Goal: Task Accomplishment & Management: Complete application form

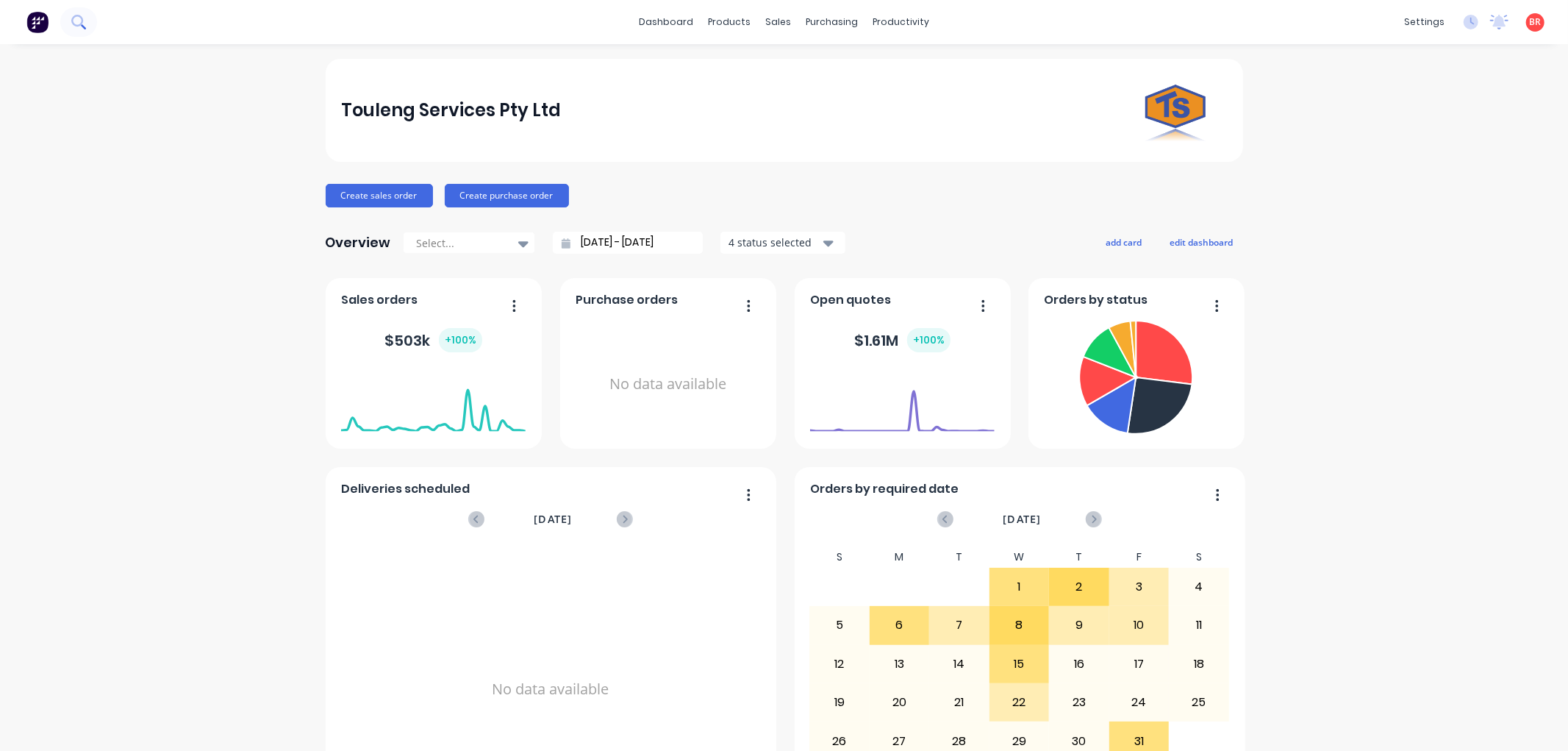
click at [82, 23] on icon at bounding box center [78, 22] width 14 height 14
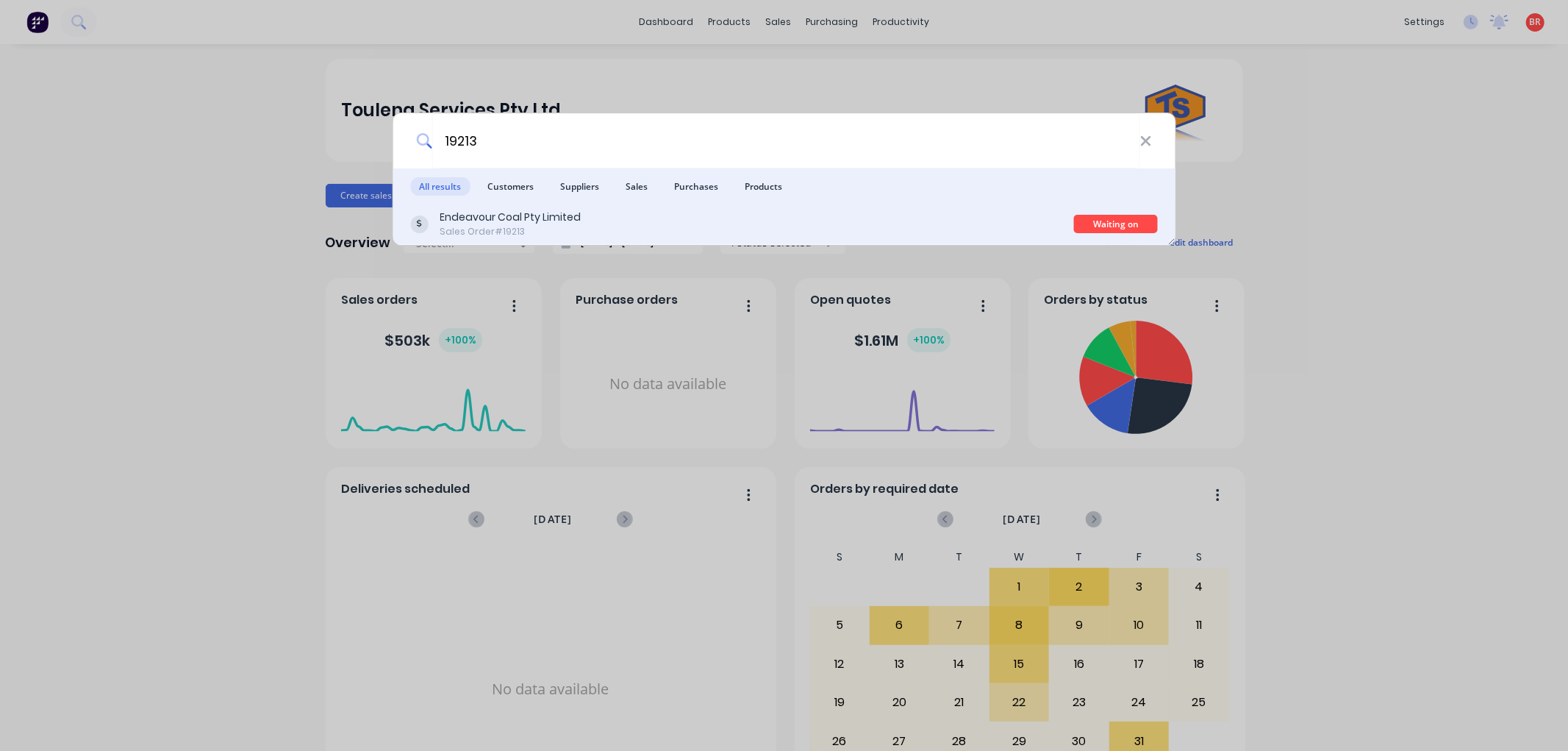
type input "19213"
click at [650, 217] on div "Endeavour Coal Pty Limited Sales Order #19213" at bounding box center [742, 224] width 664 height 28
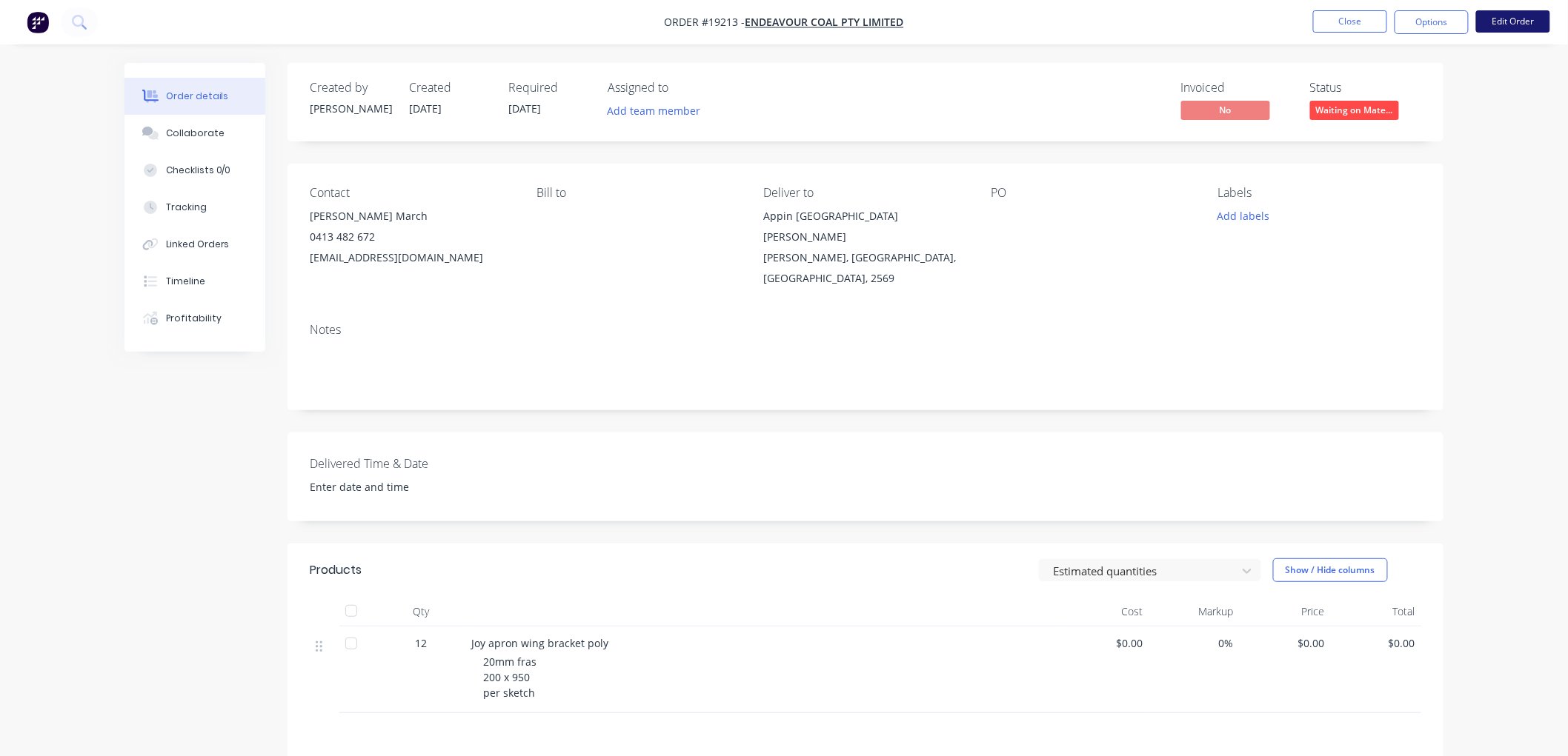
click at [1497, 26] on button "Edit Order" at bounding box center [1513, 21] width 74 height 22
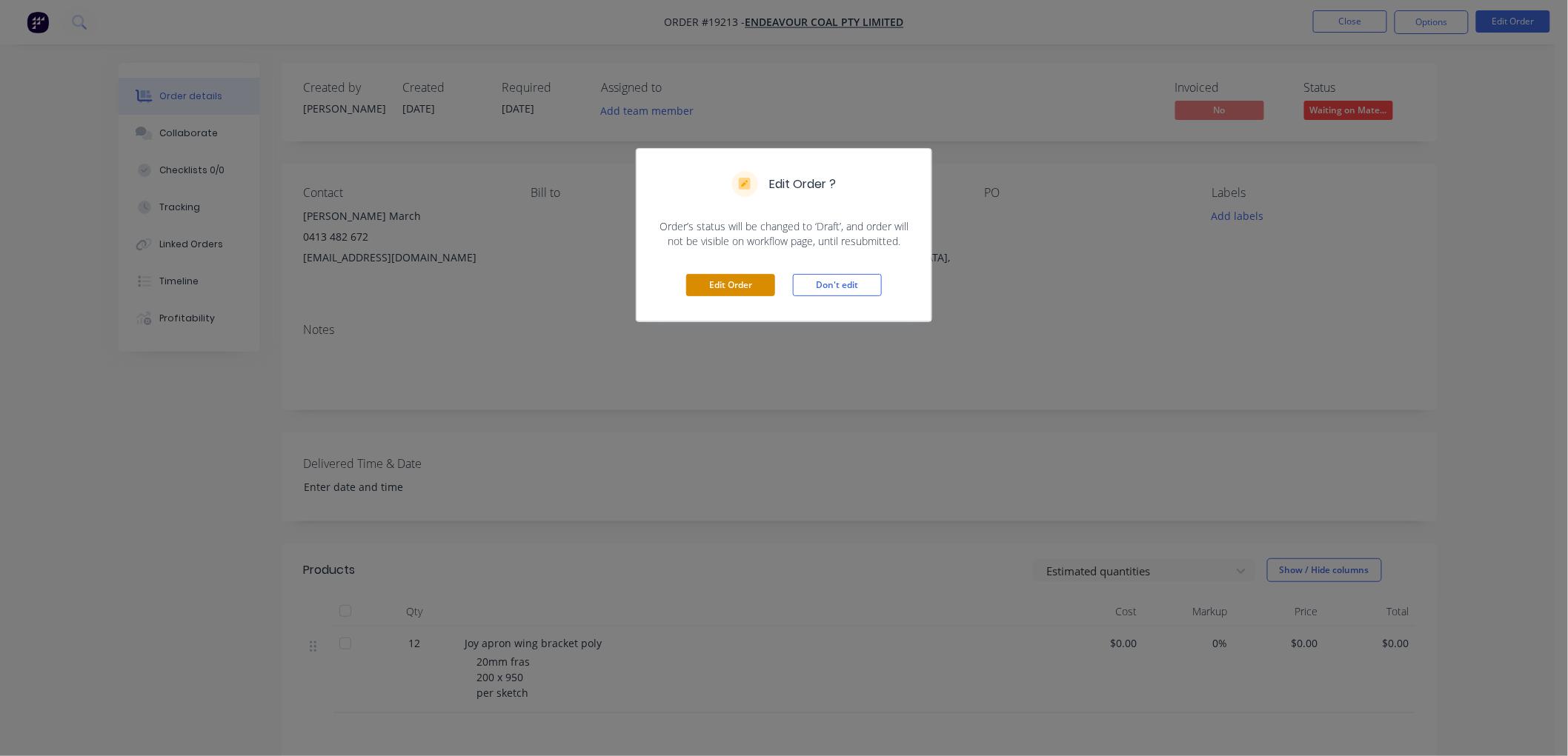
click at [735, 291] on button "Edit Order" at bounding box center [731, 284] width 89 height 22
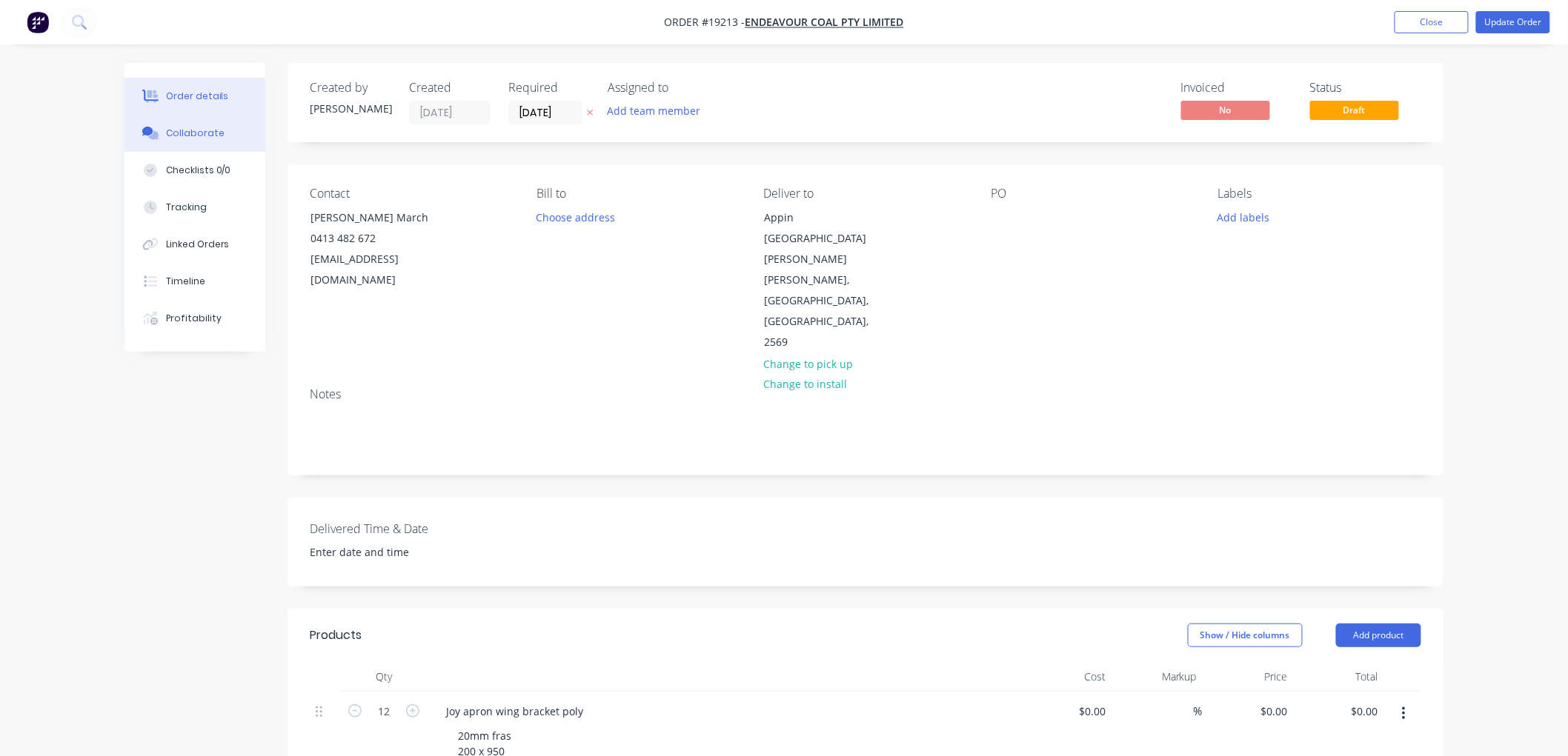
click at [215, 138] on div "Collaborate" at bounding box center [196, 134] width 59 height 14
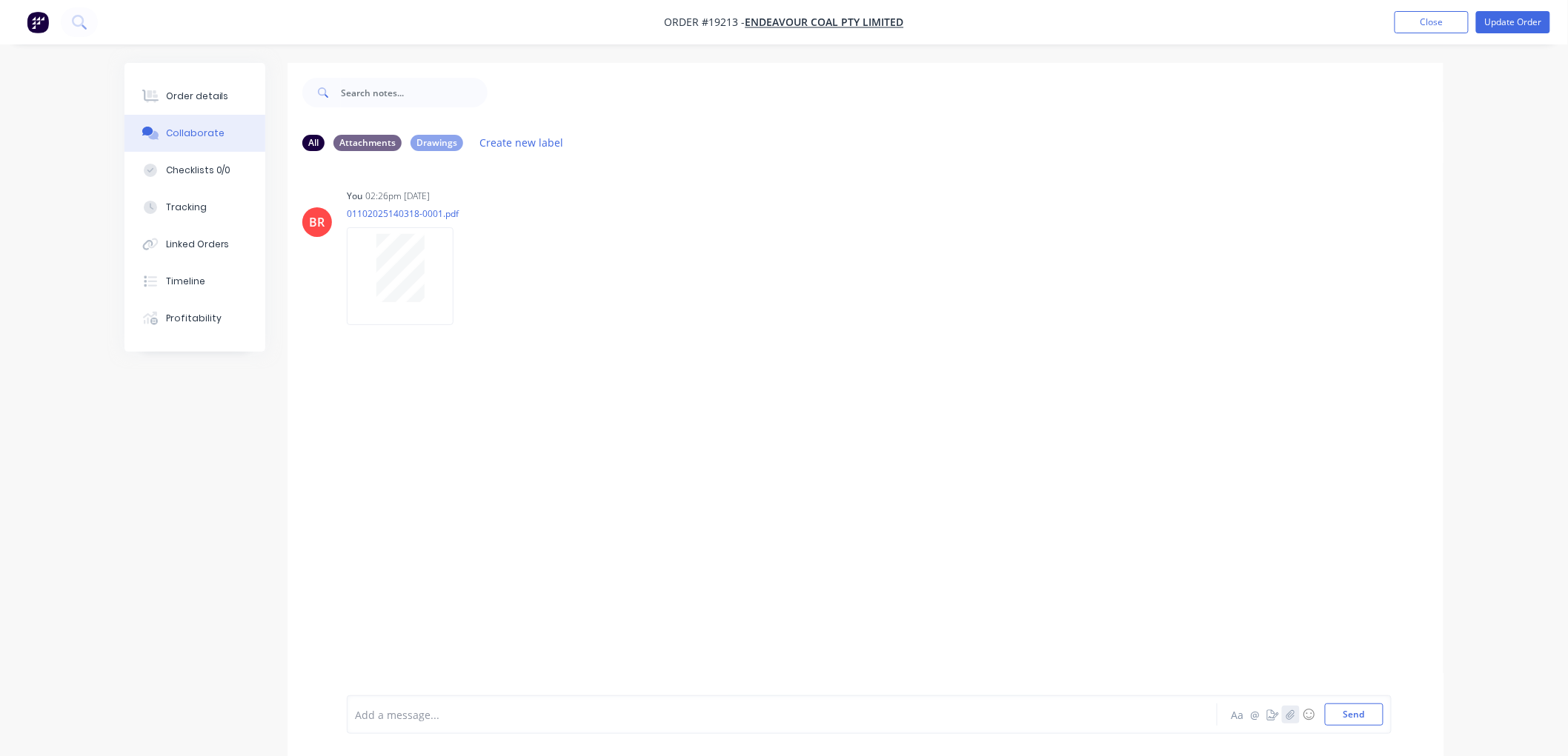
click at [1291, 711] on icon "button" at bounding box center [1291, 715] width 9 height 11
click at [1354, 717] on button "Send" at bounding box center [1354, 714] width 59 height 22
click at [1292, 715] on icon "button" at bounding box center [1290, 714] width 8 height 10
click at [1345, 719] on button "Send" at bounding box center [1354, 714] width 59 height 22
click at [198, 100] on div "Order details" at bounding box center [197, 97] width 63 height 14
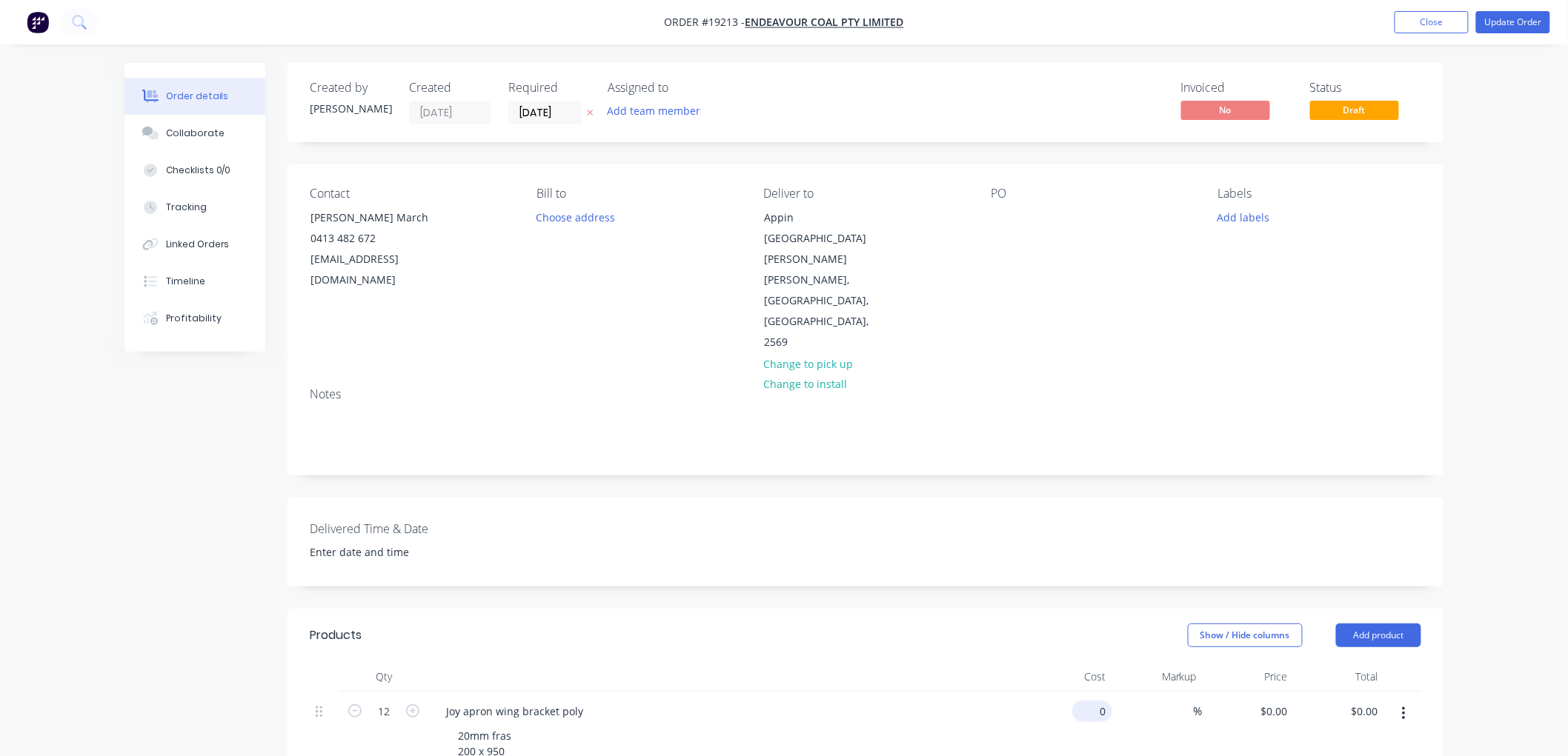
click at [1092, 700] on div "0 $0.00" at bounding box center [1092, 711] width 40 height 21
type input "$288.00"
type input "$3,456.00"
click at [1484, 385] on div "Order details Collaborate Checklists 0/0 Tracking Linked Orders Timeline Profit…" at bounding box center [784, 607] width 1568 height 1215
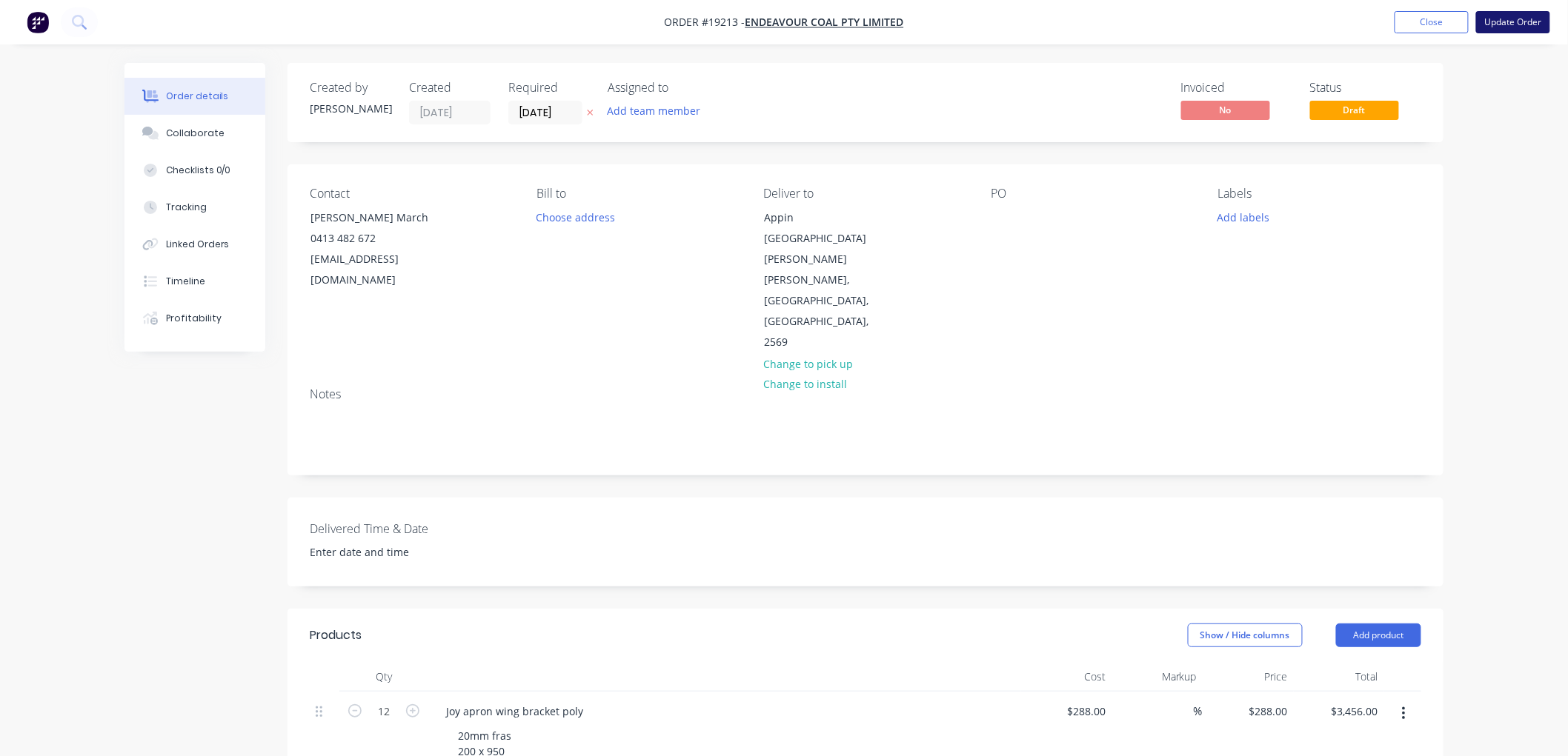
click at [1504, 23] on button "Update Order" at bounding box center [1513, 22] width 74 height 22
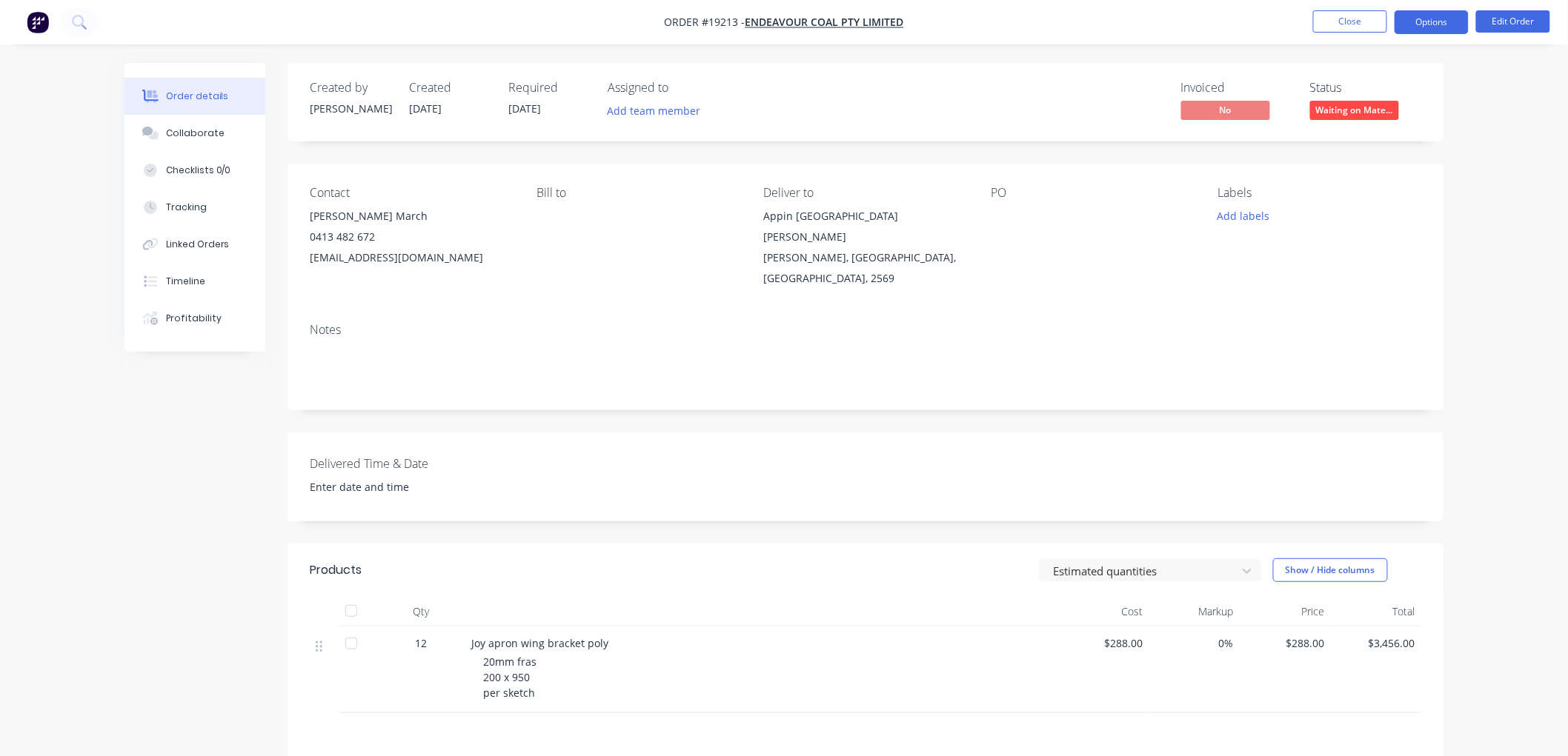
click at [1421, 15] on button "Options" at bounding box center [1431, 22] width 74 height 23
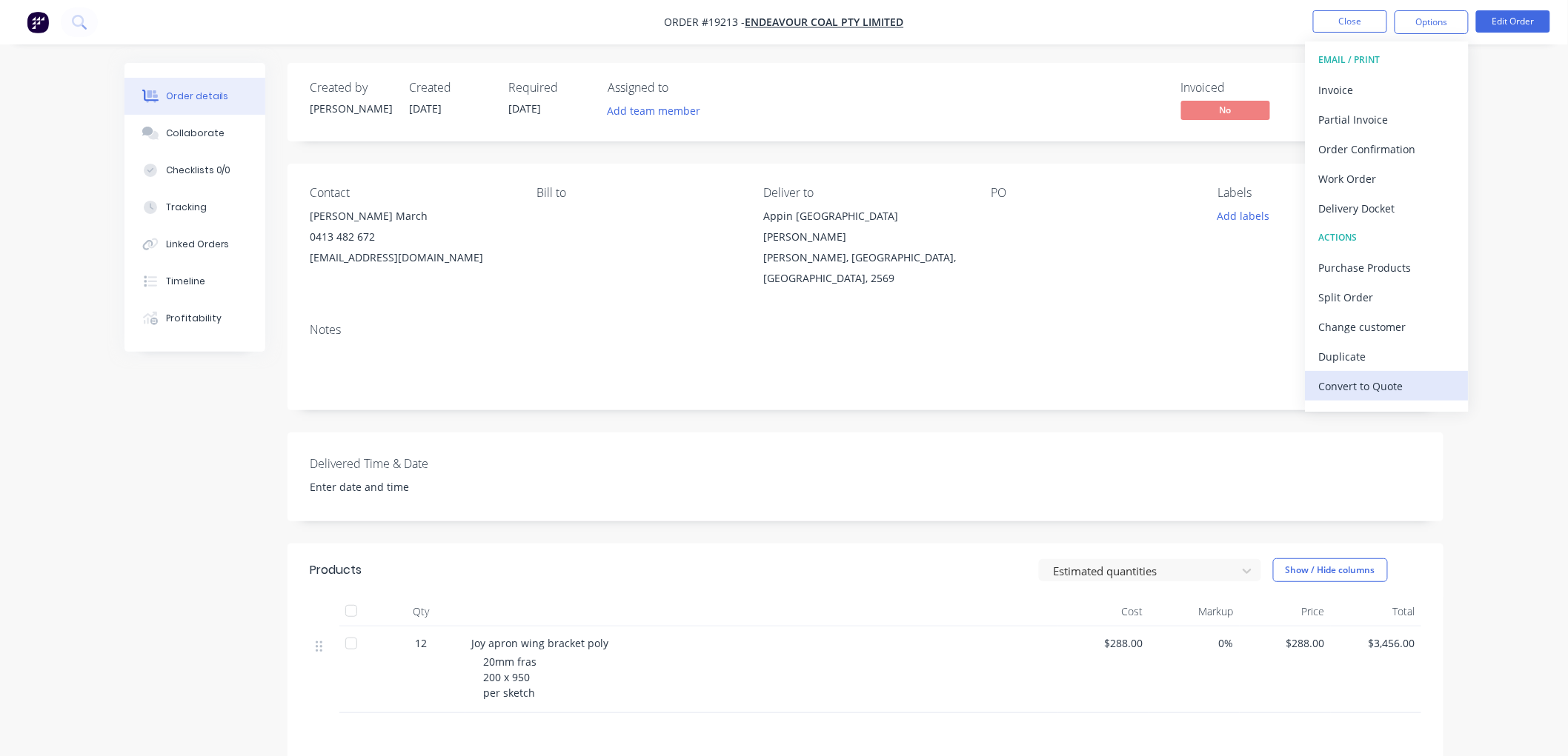
click at [1346, 380] on div "Convert to Quote" at bounding box center [1387, 386] width 137 height 21
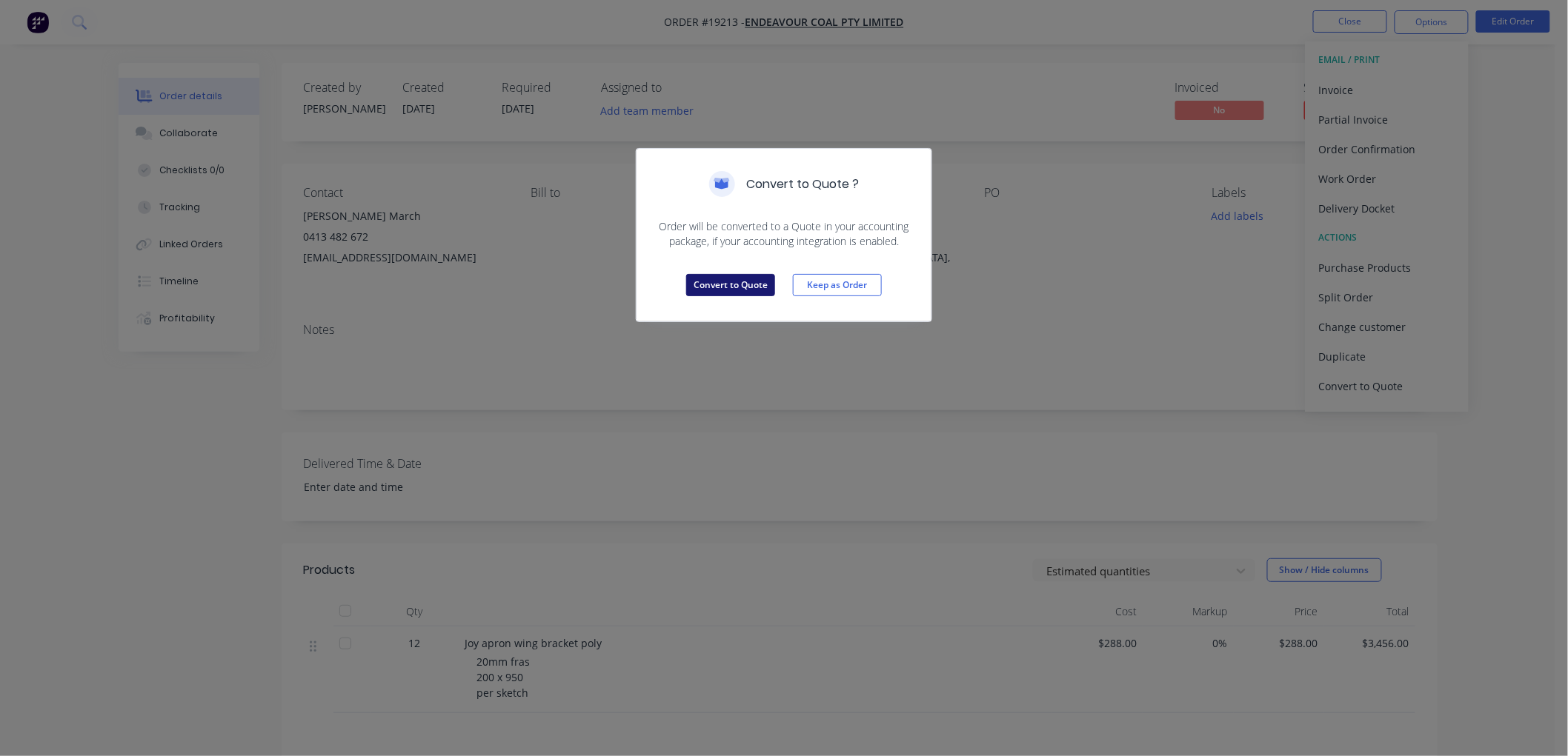
click at [750, 287] on button "Convert to Quote" at bounding box center [731, 284] width 89 height 22
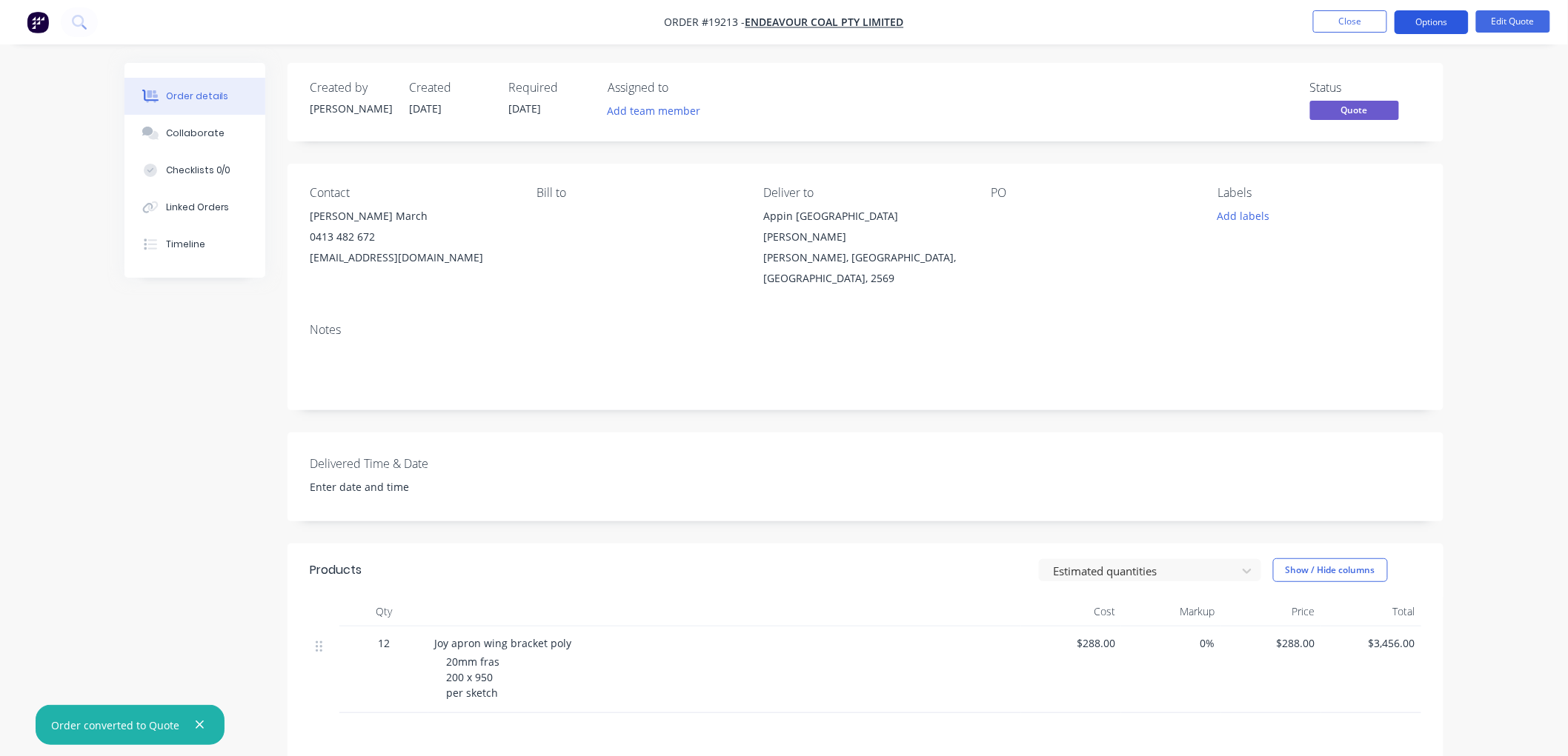
click at [1426, 20] on button "Options" at bounding box center [1431, 22] width 74 height 23
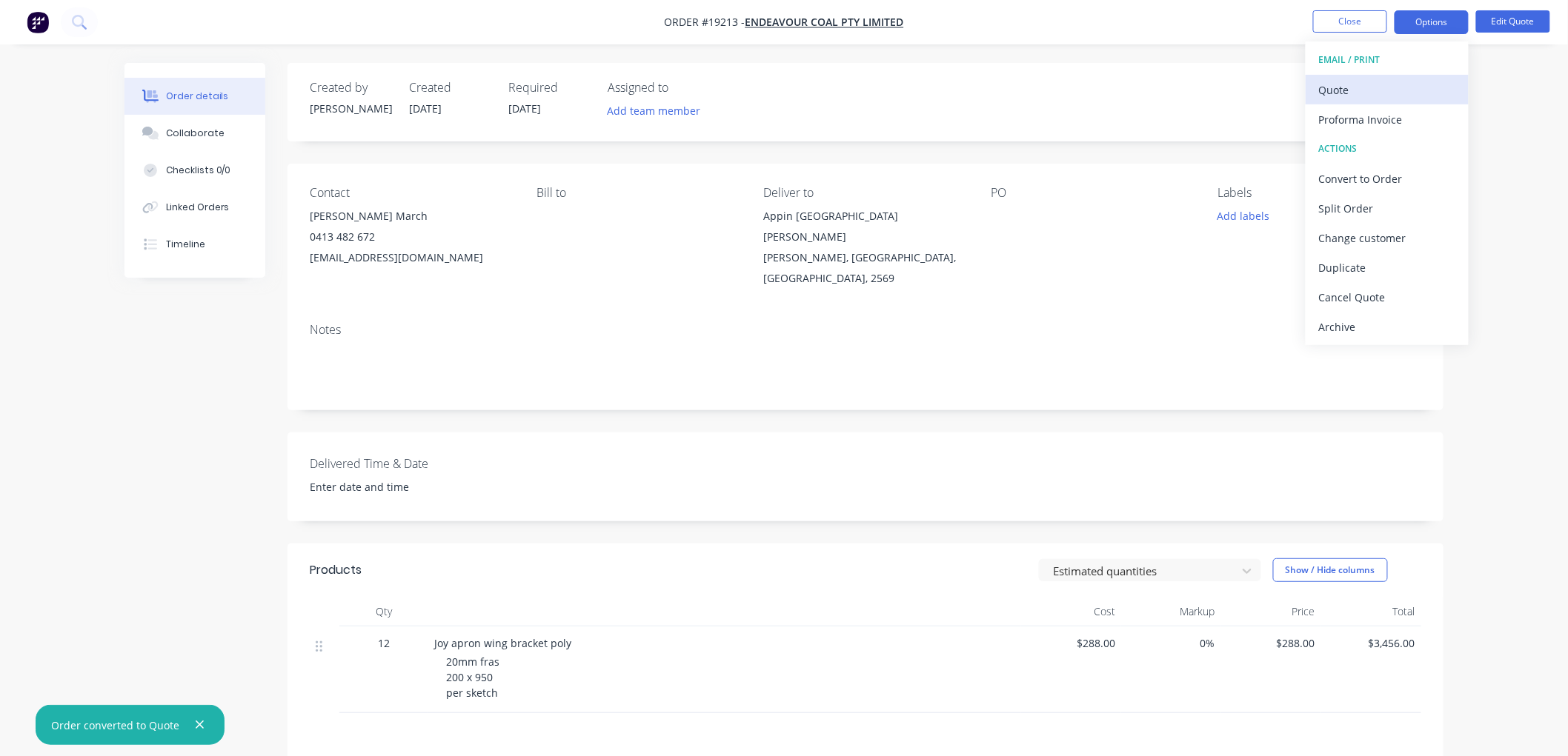
click at [1348, 84] on div "Quote" at bounding box center [1387, 90] width 137 height 21
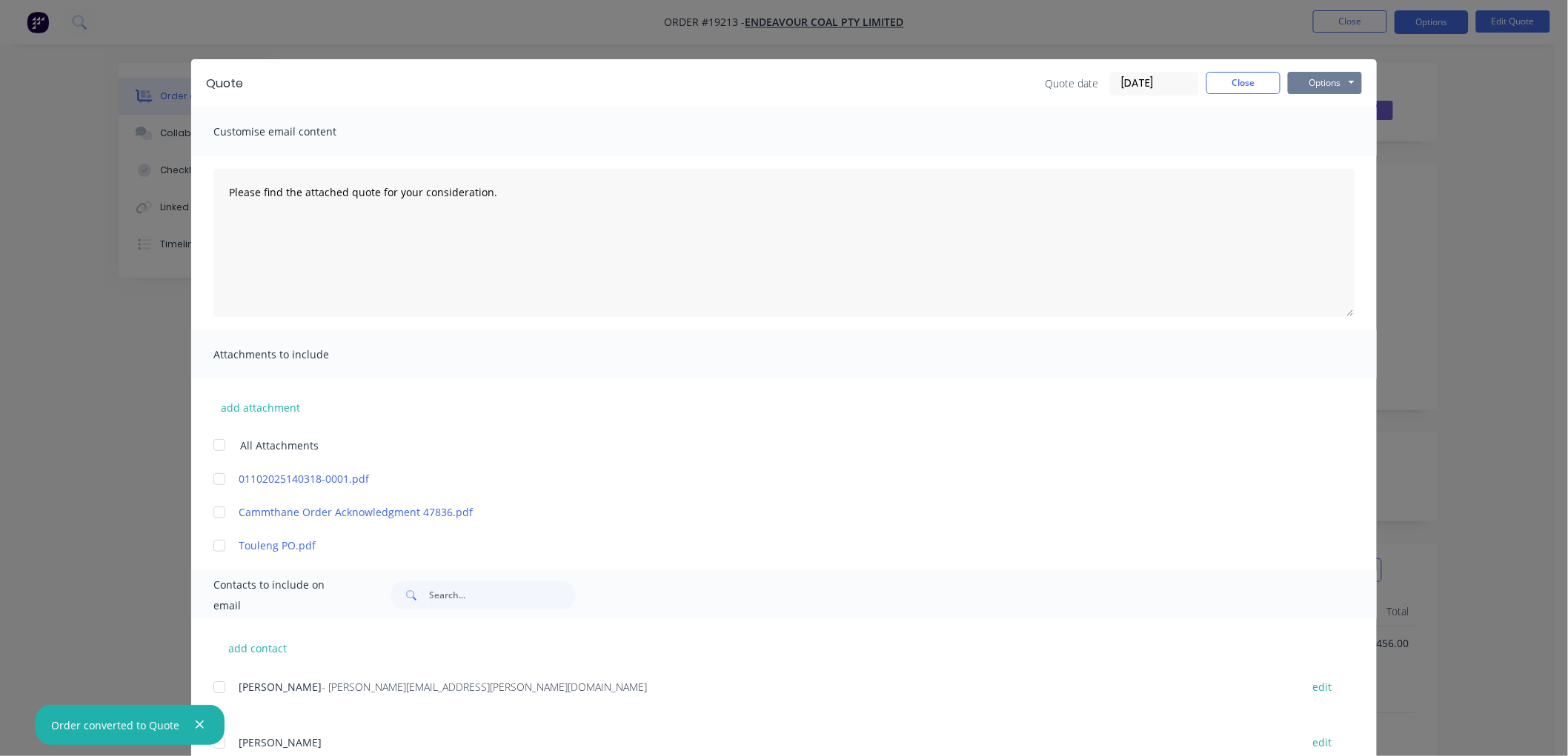
click at [1310, 80] on button "Options" at bounding box center [1325, 82] width 74 height 22
click at [1313, 137] on button "Print" at bounding box center [1335, 134] width 95 height 24
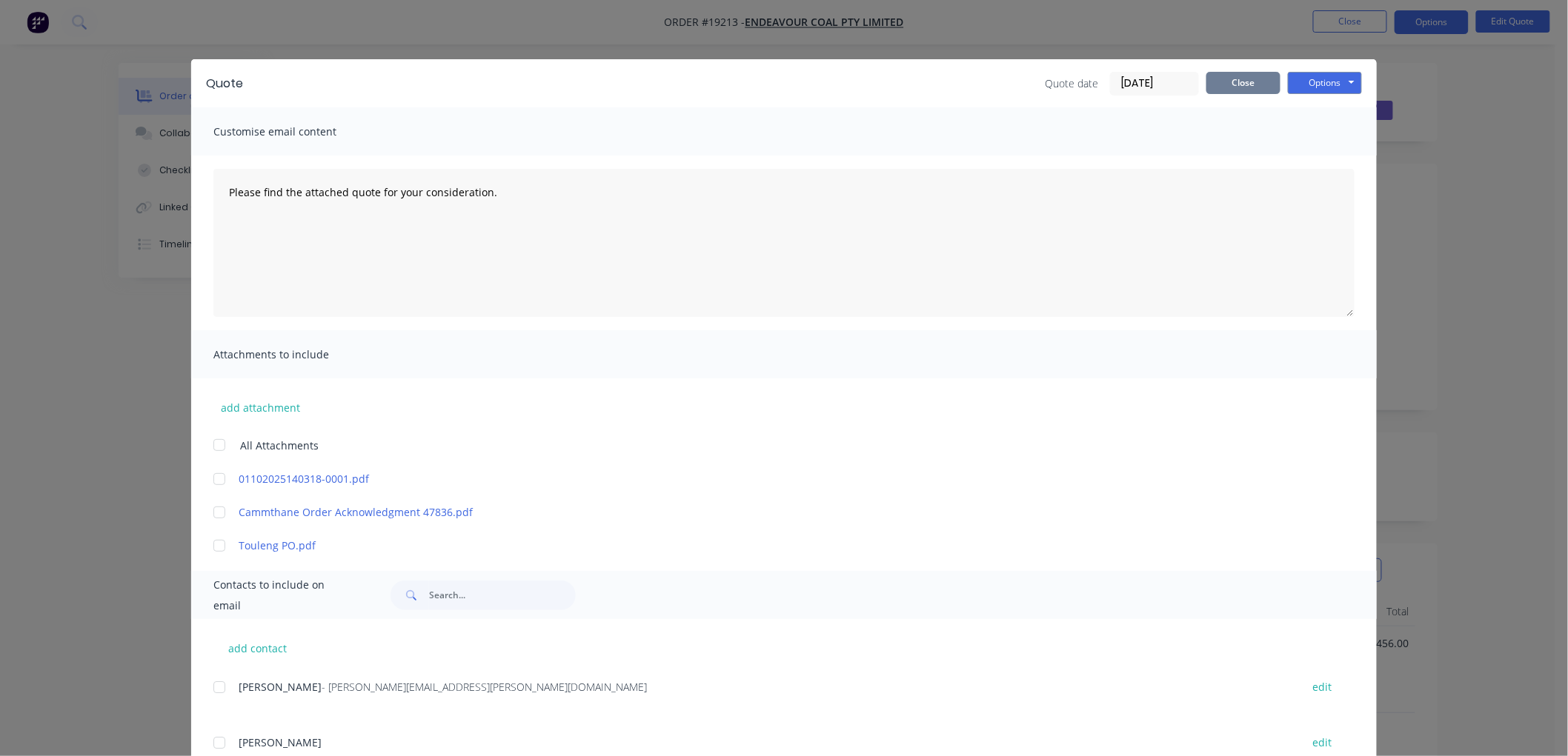
click at [1225, 76] on button "Close" at bounding box center [1243, 82] width 74 height 22
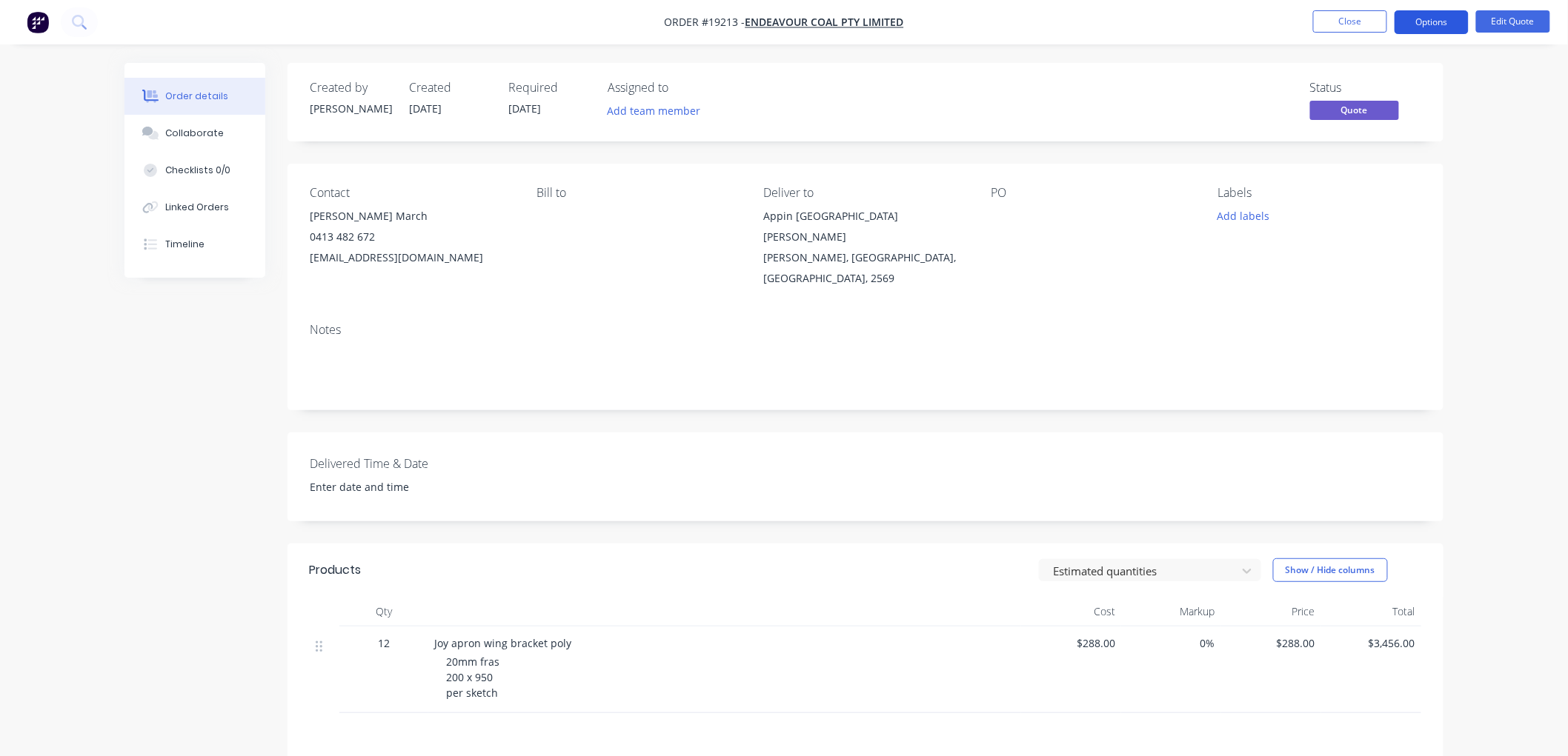
click at [1428, 20] on button "Options" at bounding box center [1431, 22] width 74 height 23
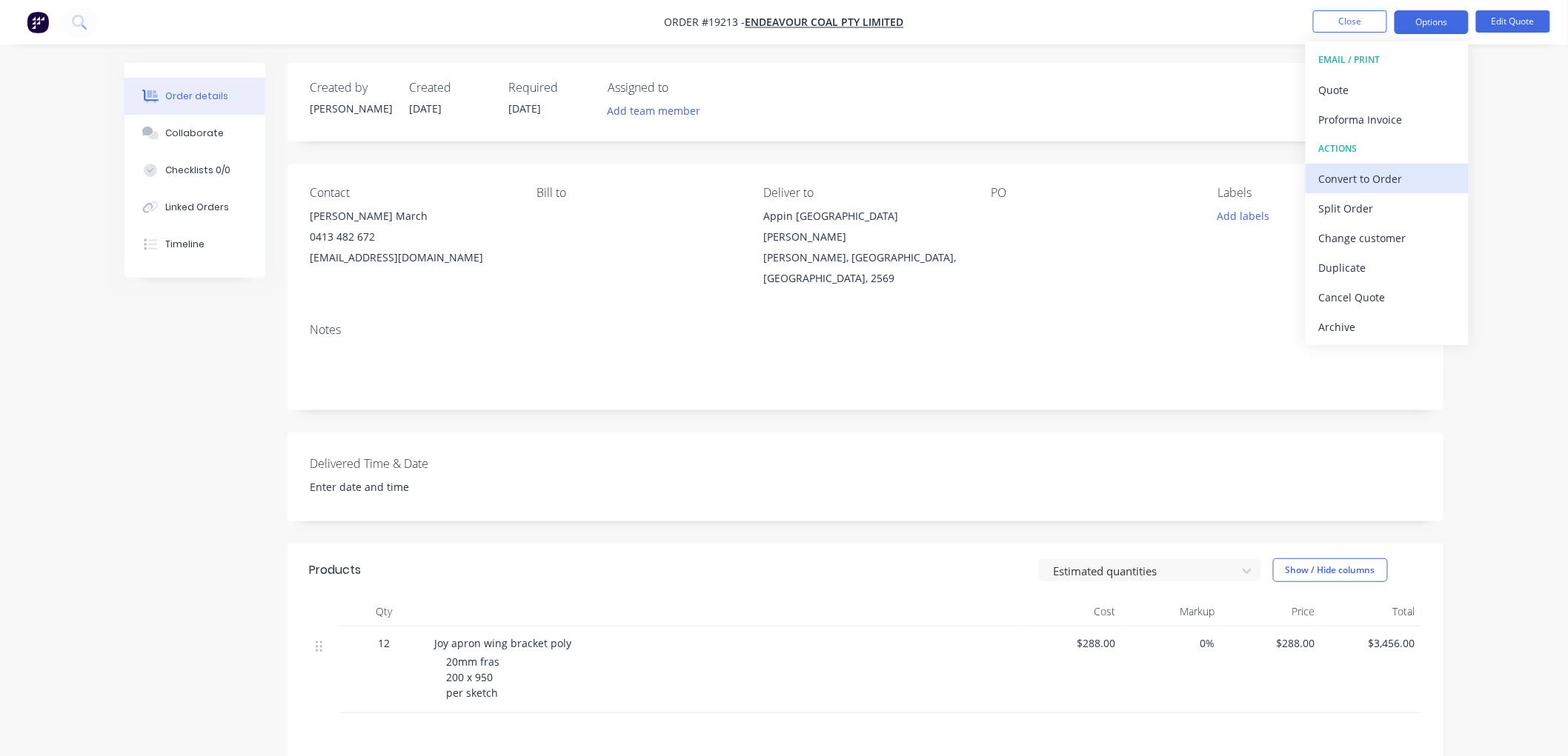
click at [1369, 186] on div "Convert to Order" at bounding box center [1387, 179] width 137 height 21
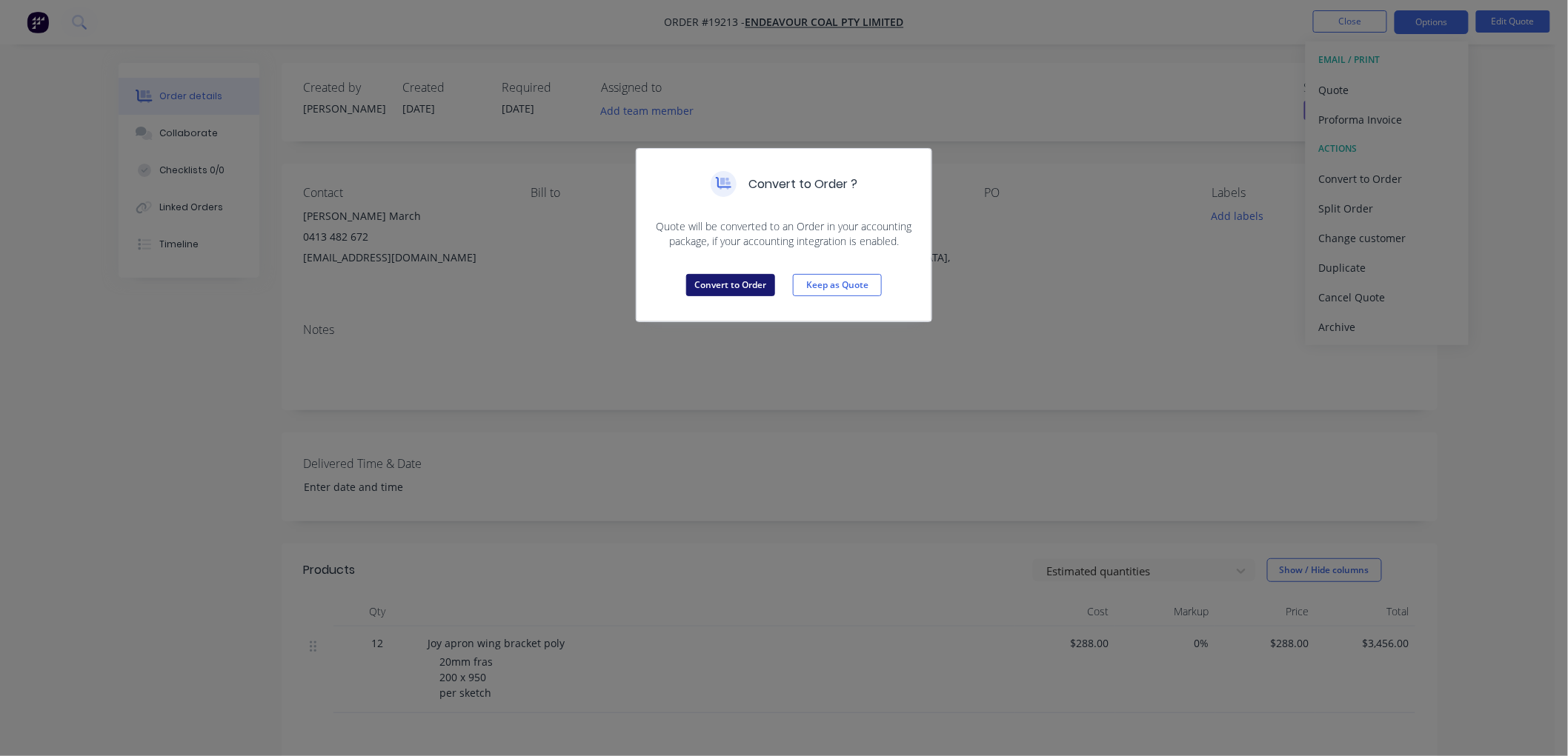
click at [725, 292] on button "Convert to Order" at bounding box center [731, 284] width 89 height 22
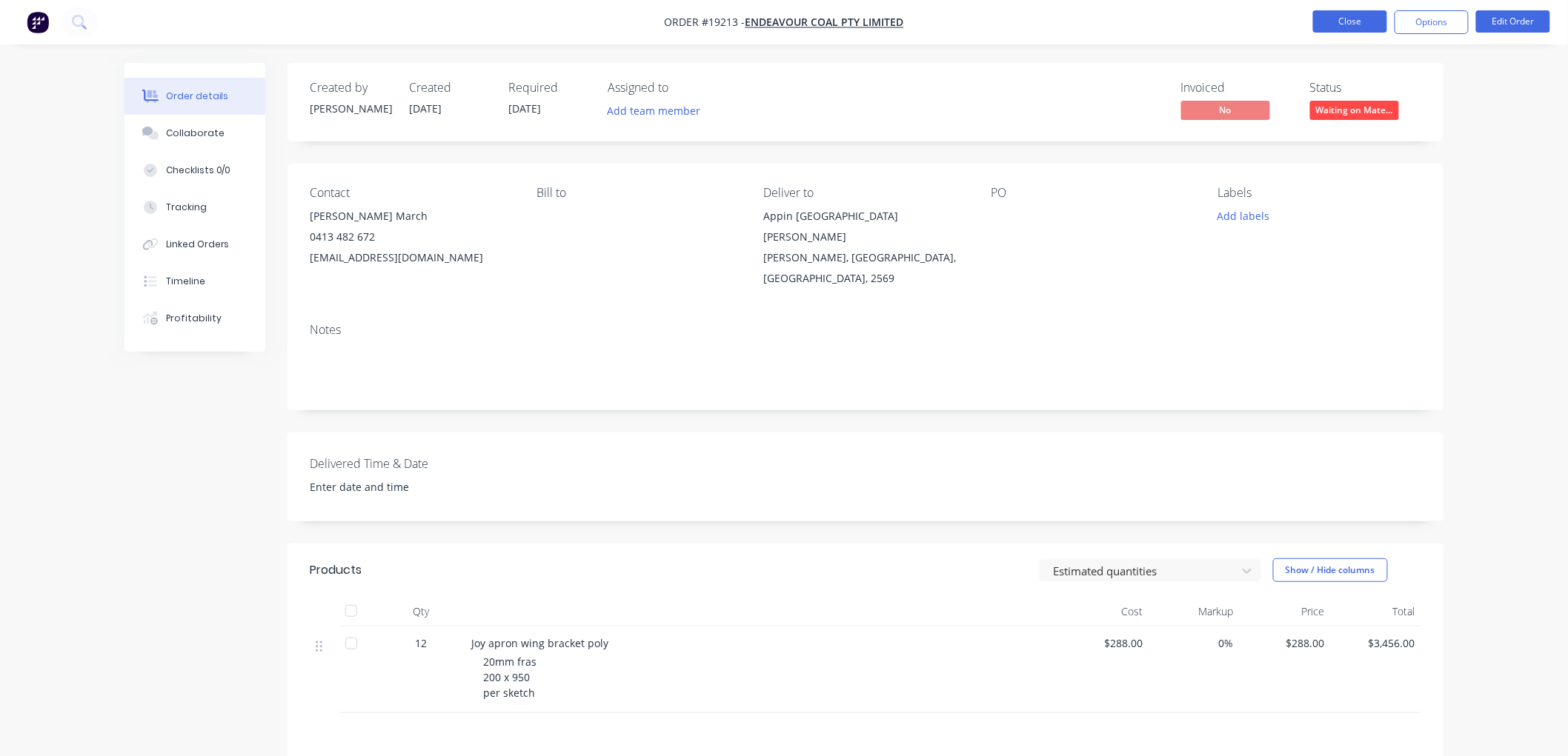
click at [1337, 26] on button "Close" at bounding box center [1350, 21] width 74 height 22
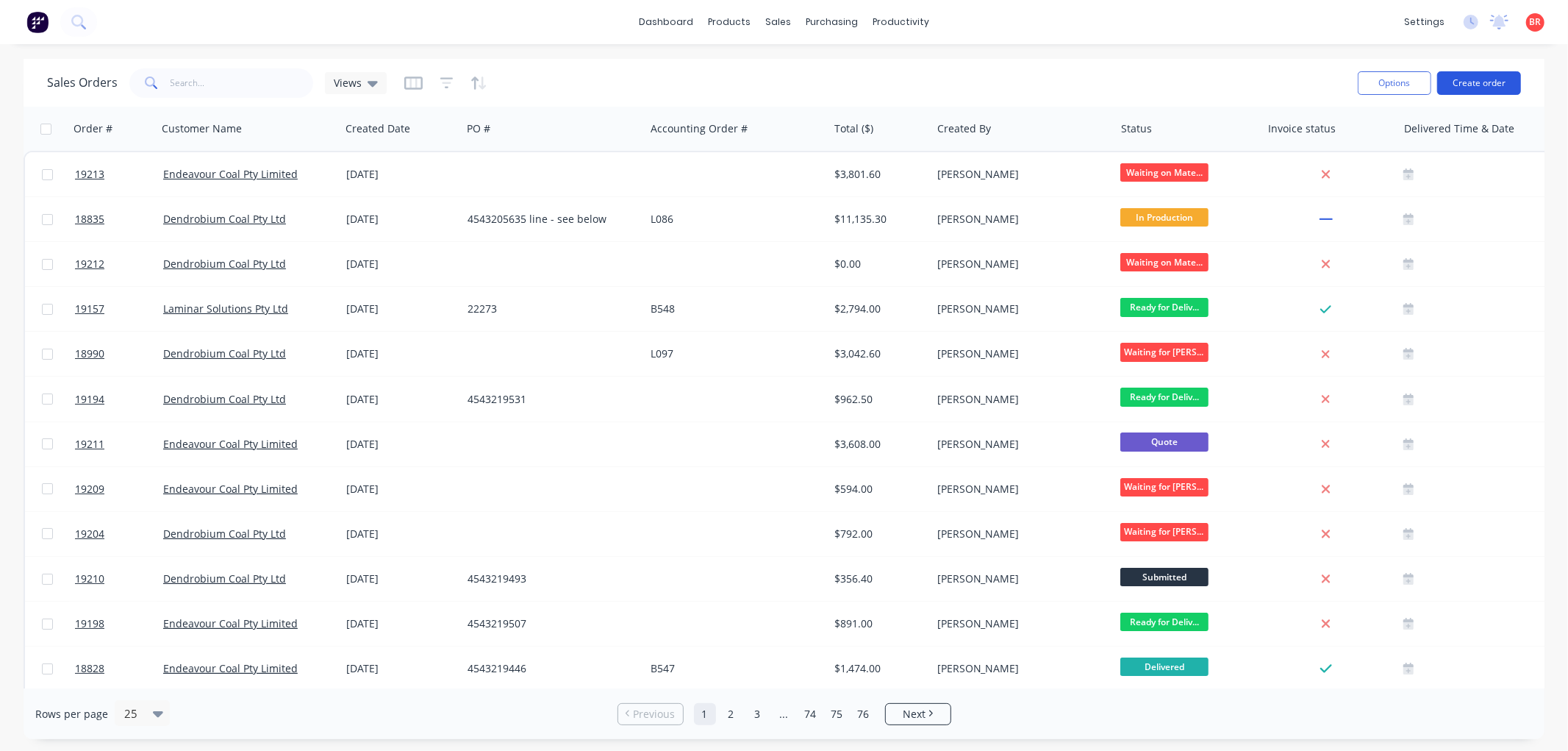
click at [1473, 77] on button "Create order" at bounding box center [1480, 82] width 84 height 23
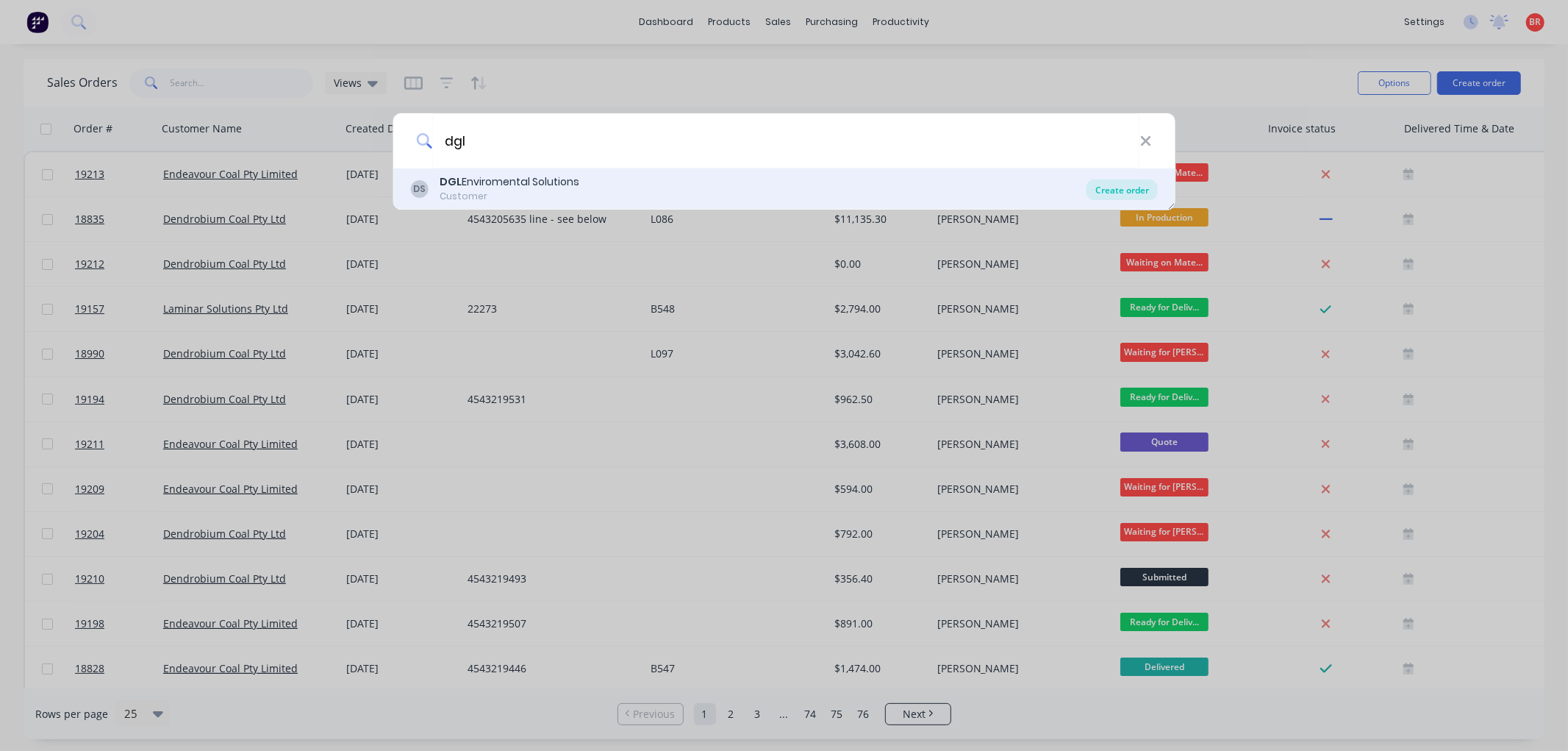
type input "dgl"
click at [1118, 190] on div "Create order" at bounding box center [1121, 189] width 71 height 20
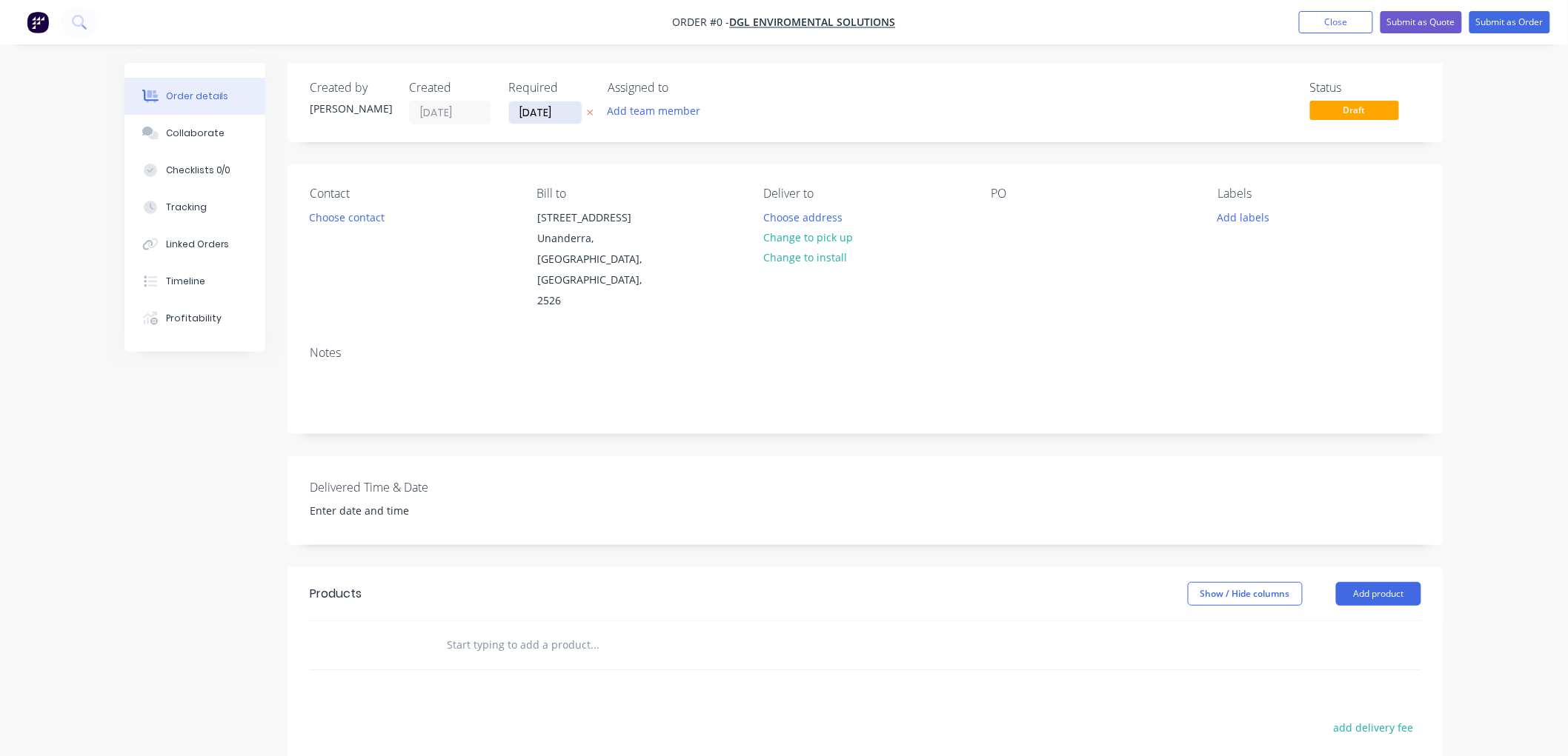
click at [556, 109] on input "[DATE]" at bounding box center [545, 112] width 72 height 22
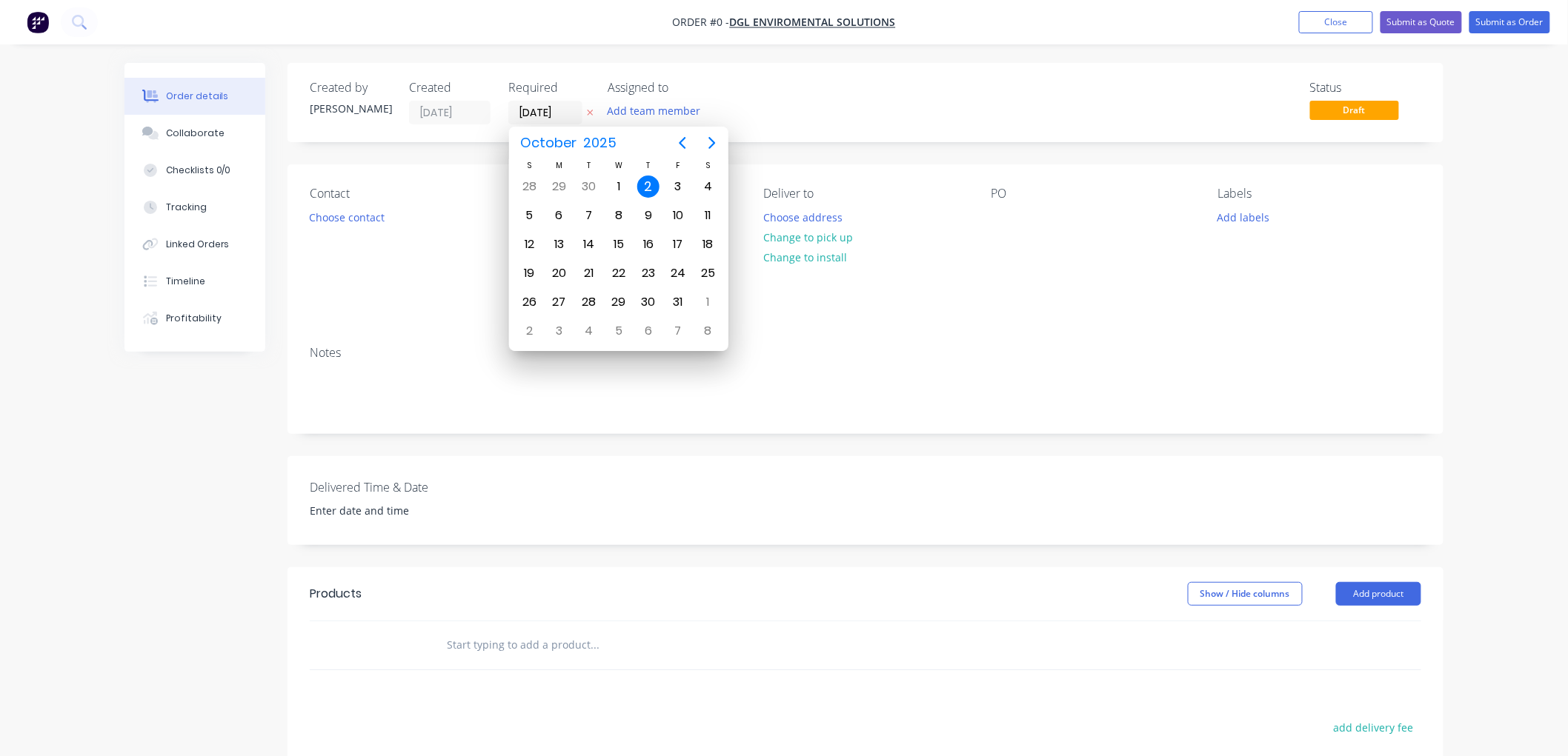
click at [648, 186] on div "2" at bounding box center [648, 186] width 22 height 22
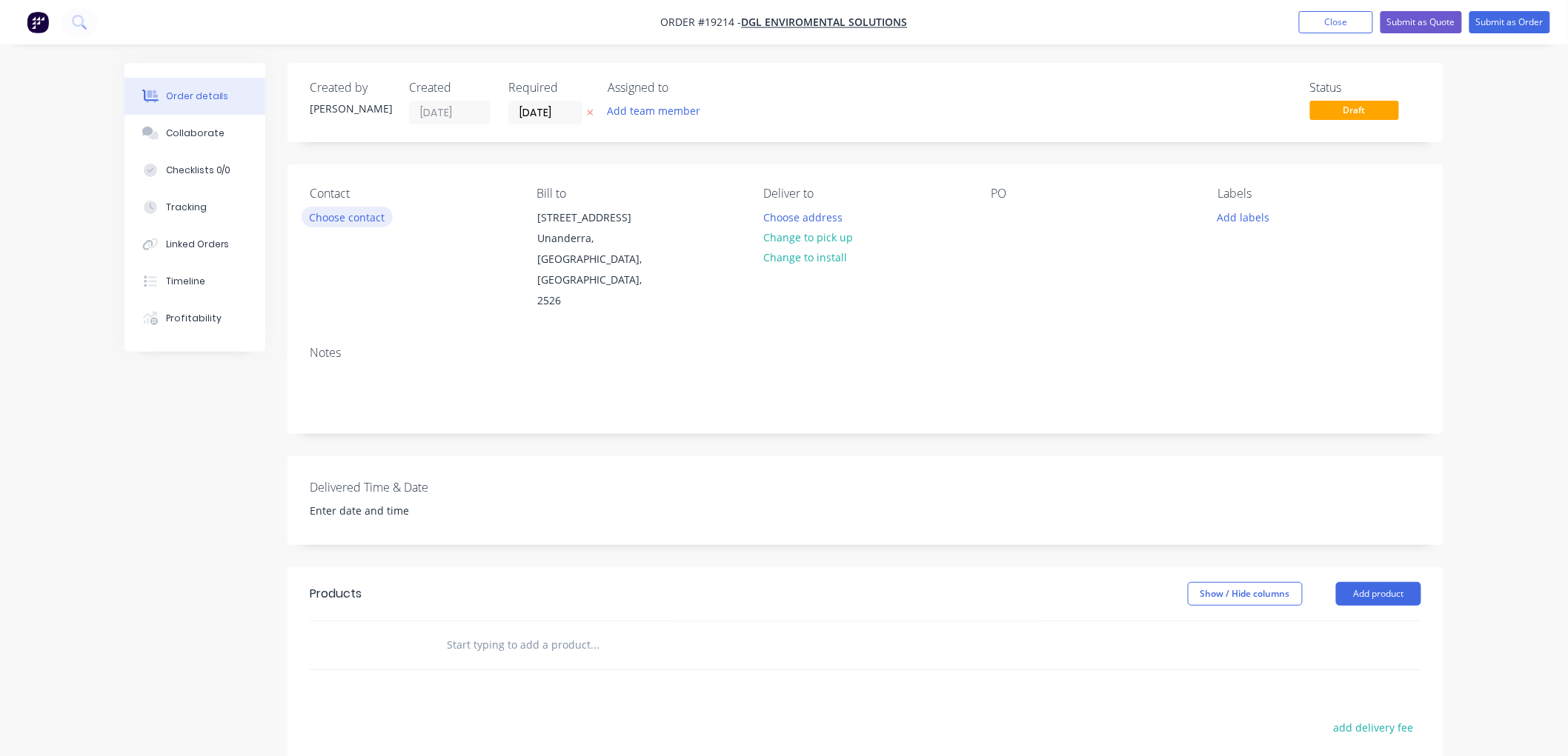
click at [365, 220] on button "Choose contact" at bounding box center [347, 217] width 91 height 20
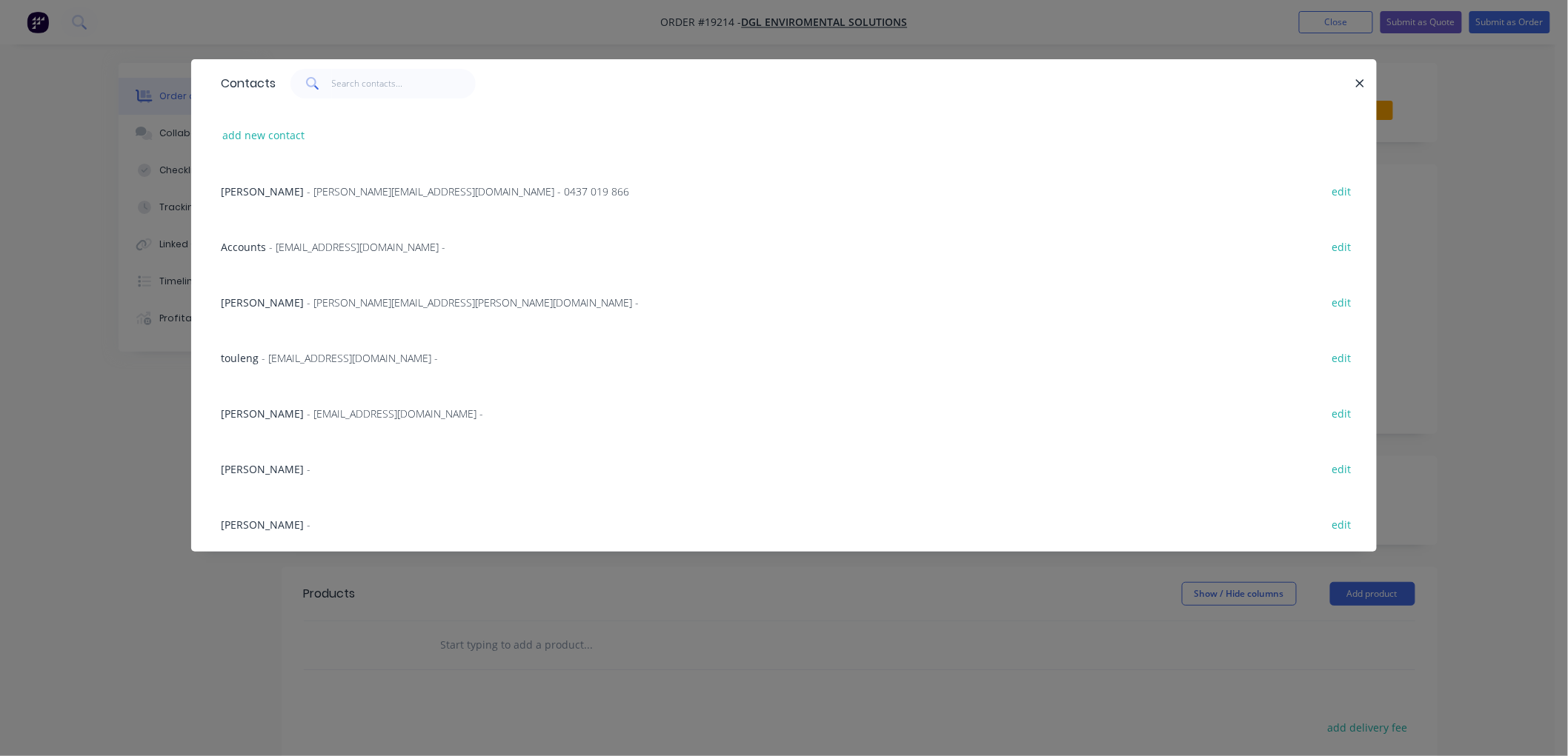
click at [307, 415] on span "- [EMAIL_ADDRESS][DOMAIN_NAME] -" at bounding box center [395, 413] width 177 height 14
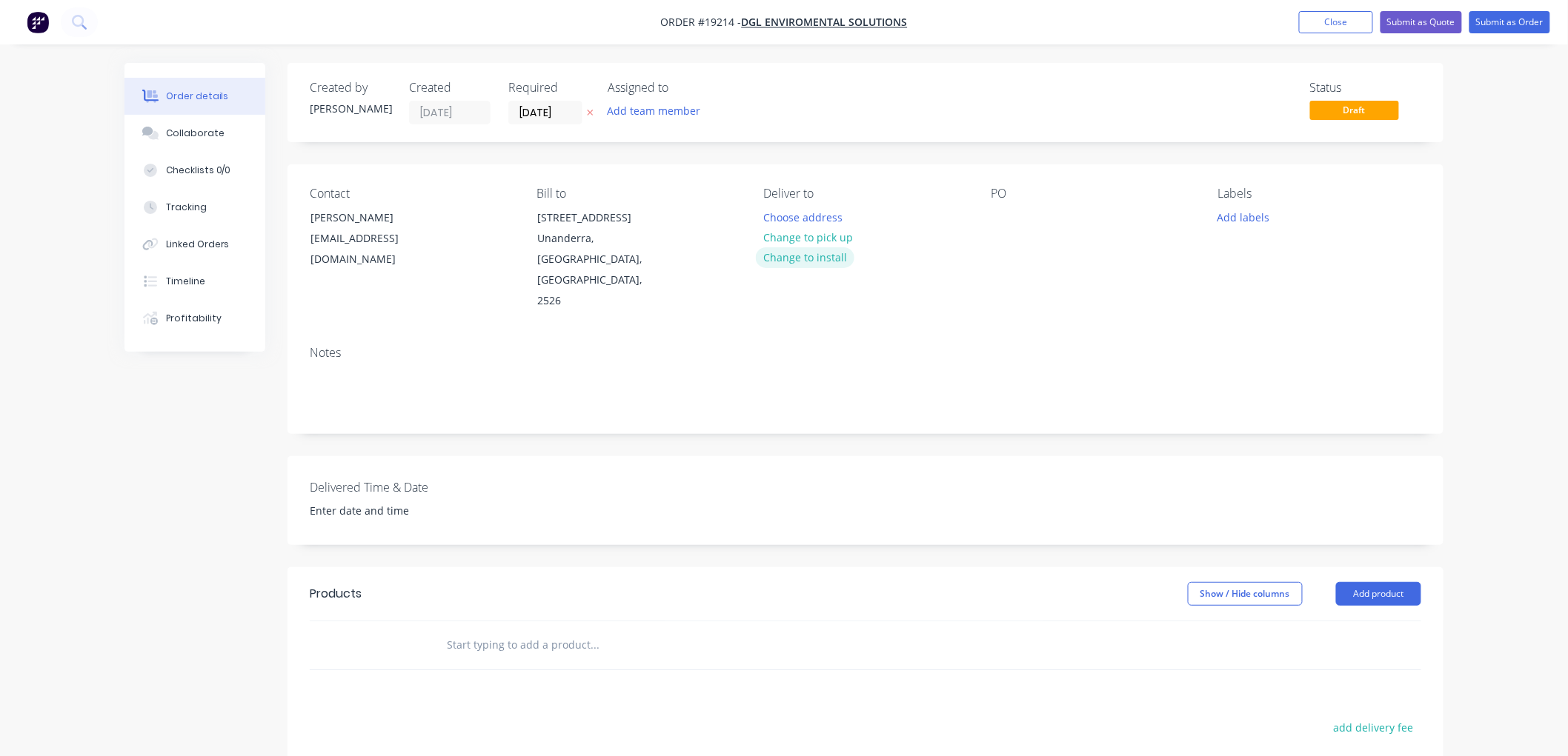
click at [793, 257] on button "Change to install" at bounding box center [806, 257] width 100 height 20
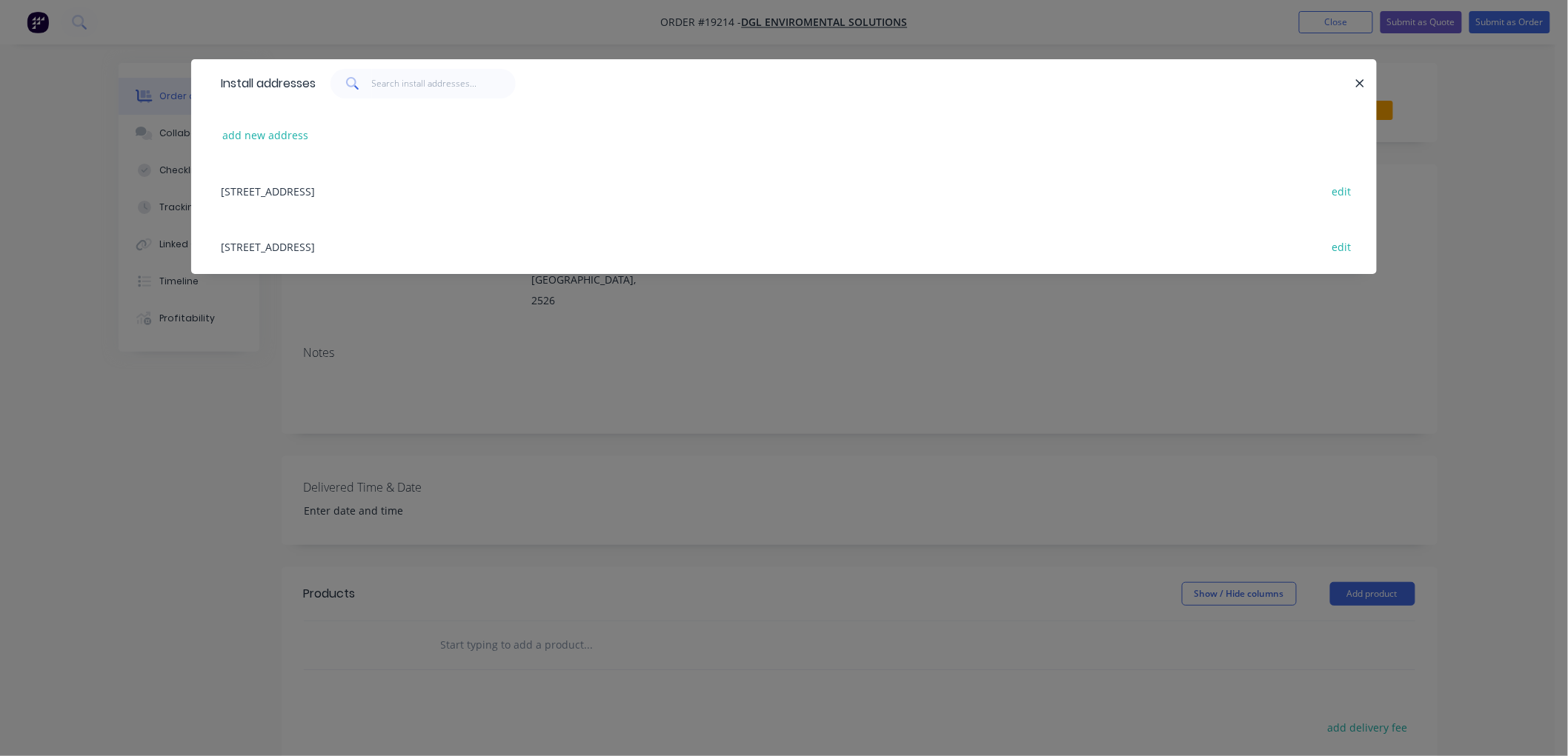
click at [369, 194] on div "[STREET_ADDRESS] edit" at bounding box center [784, 191] width 1141 height 56
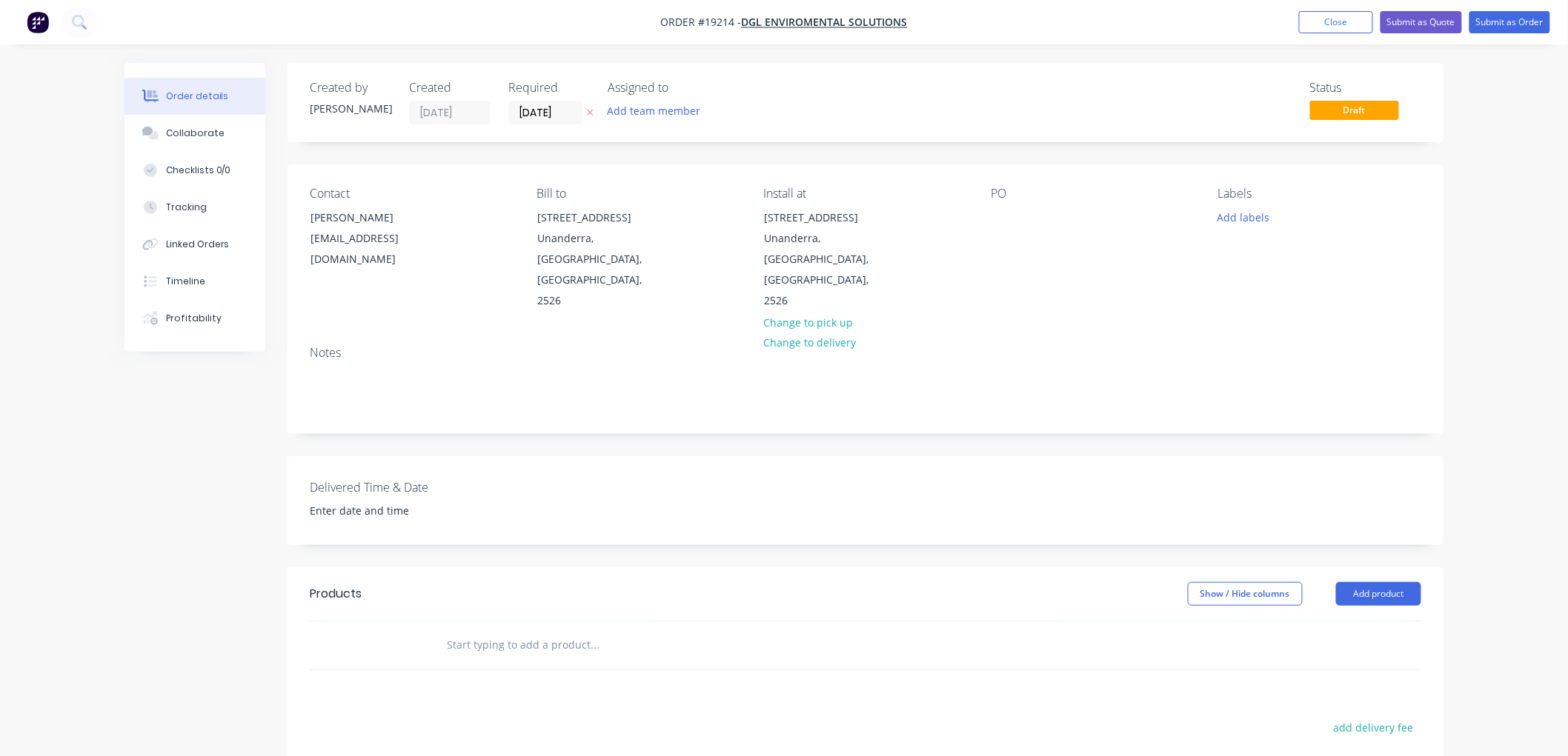
click at [484, 630] on input "text" at bounding box center [594, 644] width 297 height 29
click at [477, 630] on input "Repair screw onsite" at bounding box center [594, 644] width 297 height 29
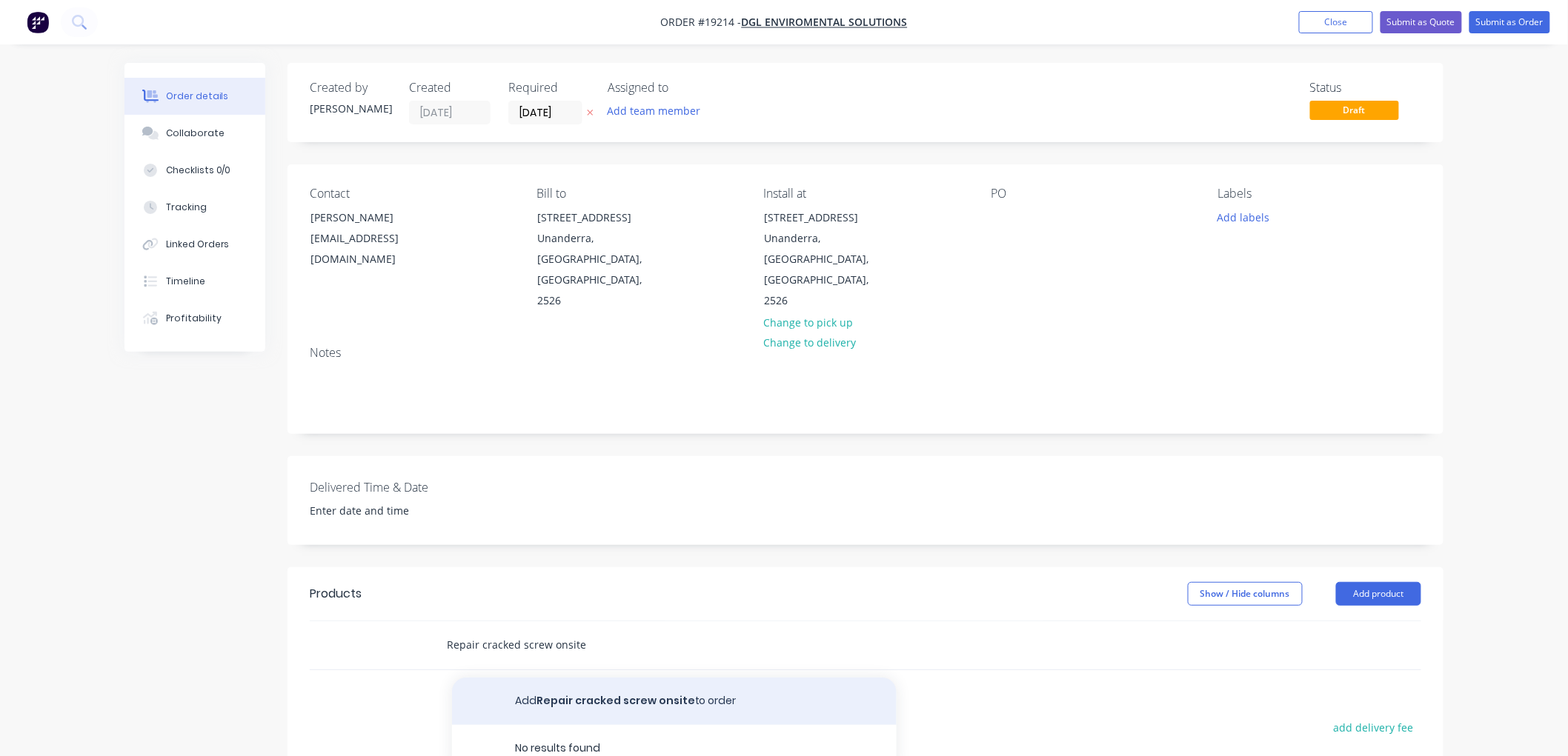
type input "Repair cracked screw onsite"
click at [611, 678] on button "Add Repair cracked screw onsite to order" at bounding box center [674, 701] width 445 height 48
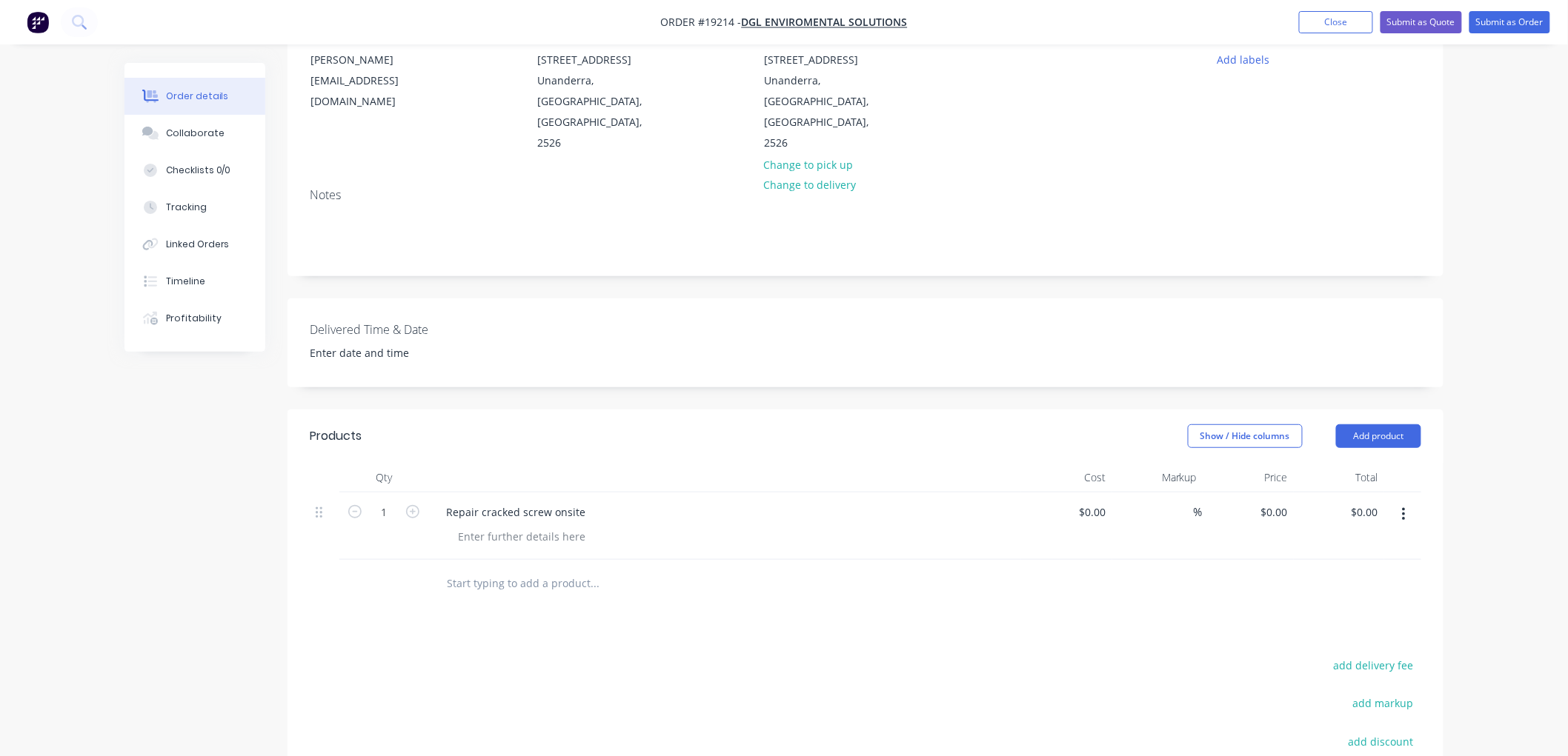
scroll to position [164, 0]
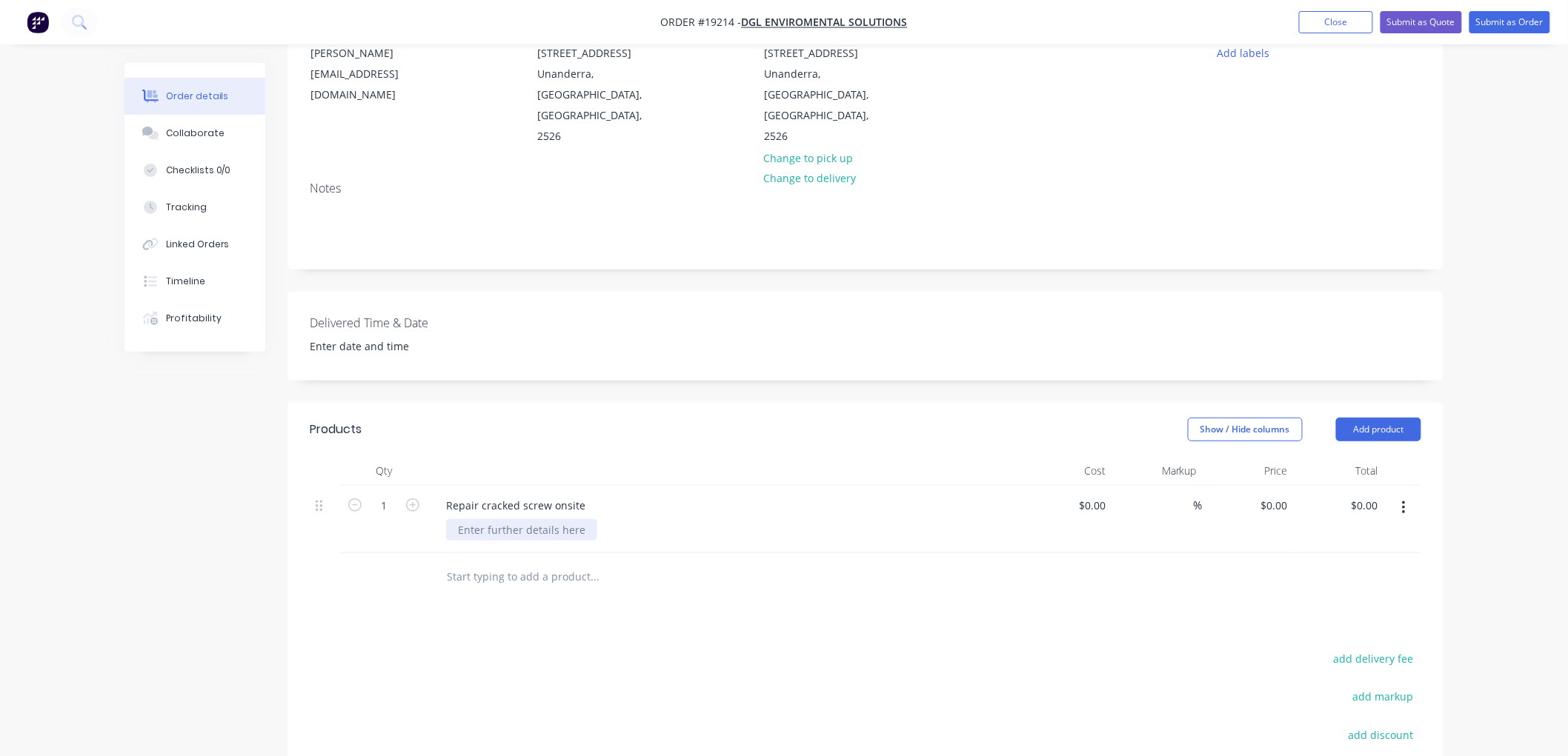
click at [531, 519] on div at bounding box center [522, 530] width 151 height 21
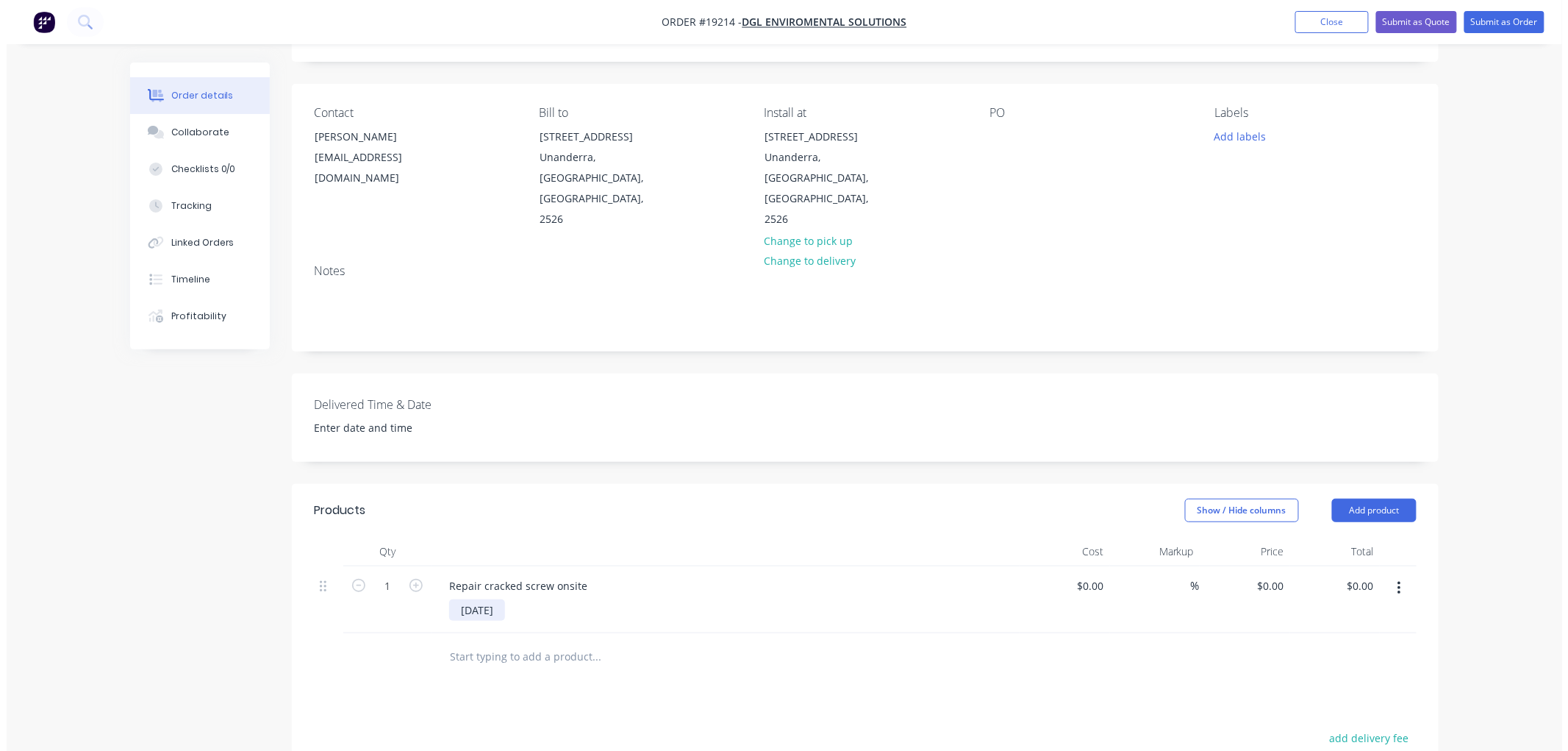
scroll to position [0, 0]
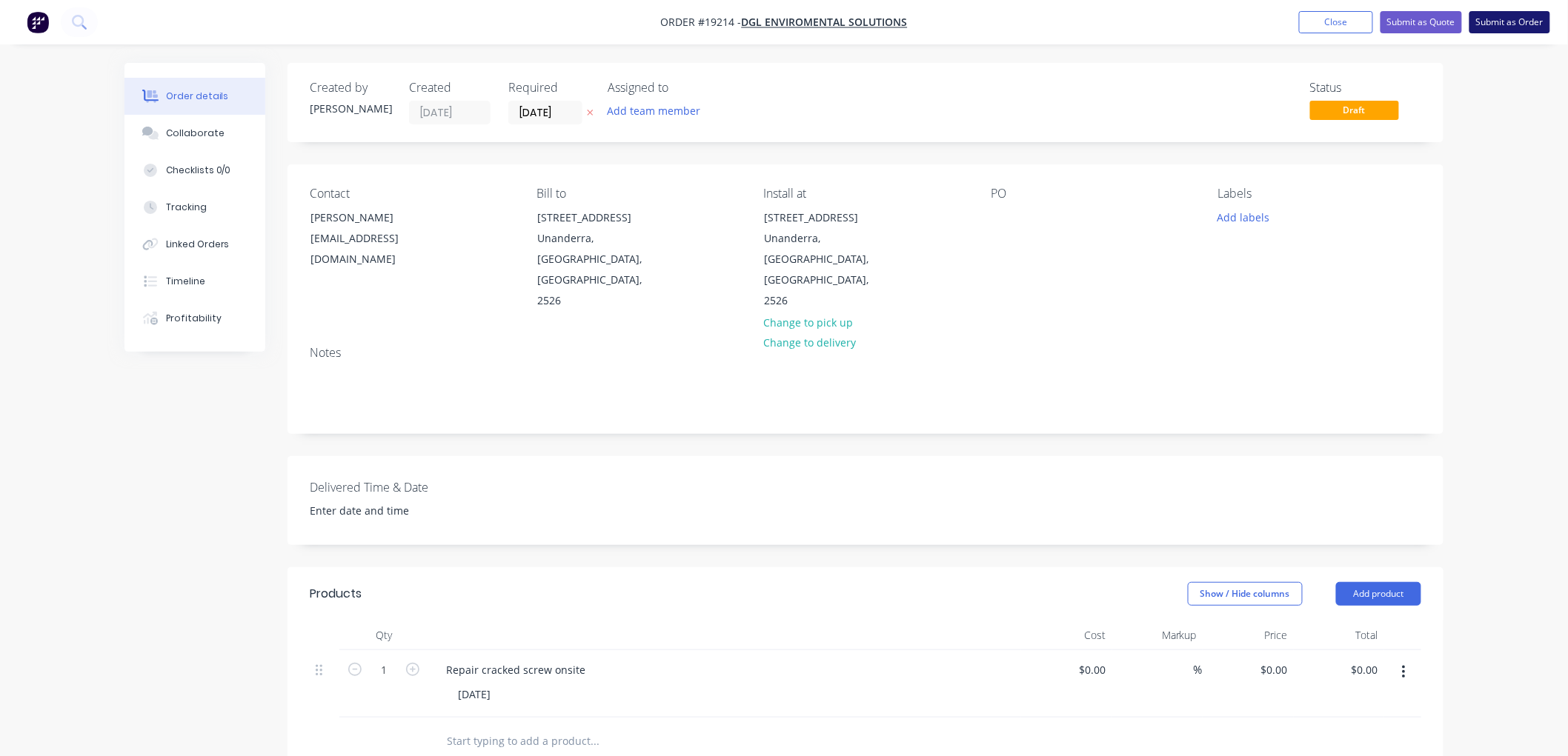
click at [1501, 24] on button "Submit as Order" at bounding box center [1509, 22] width 81 height 22
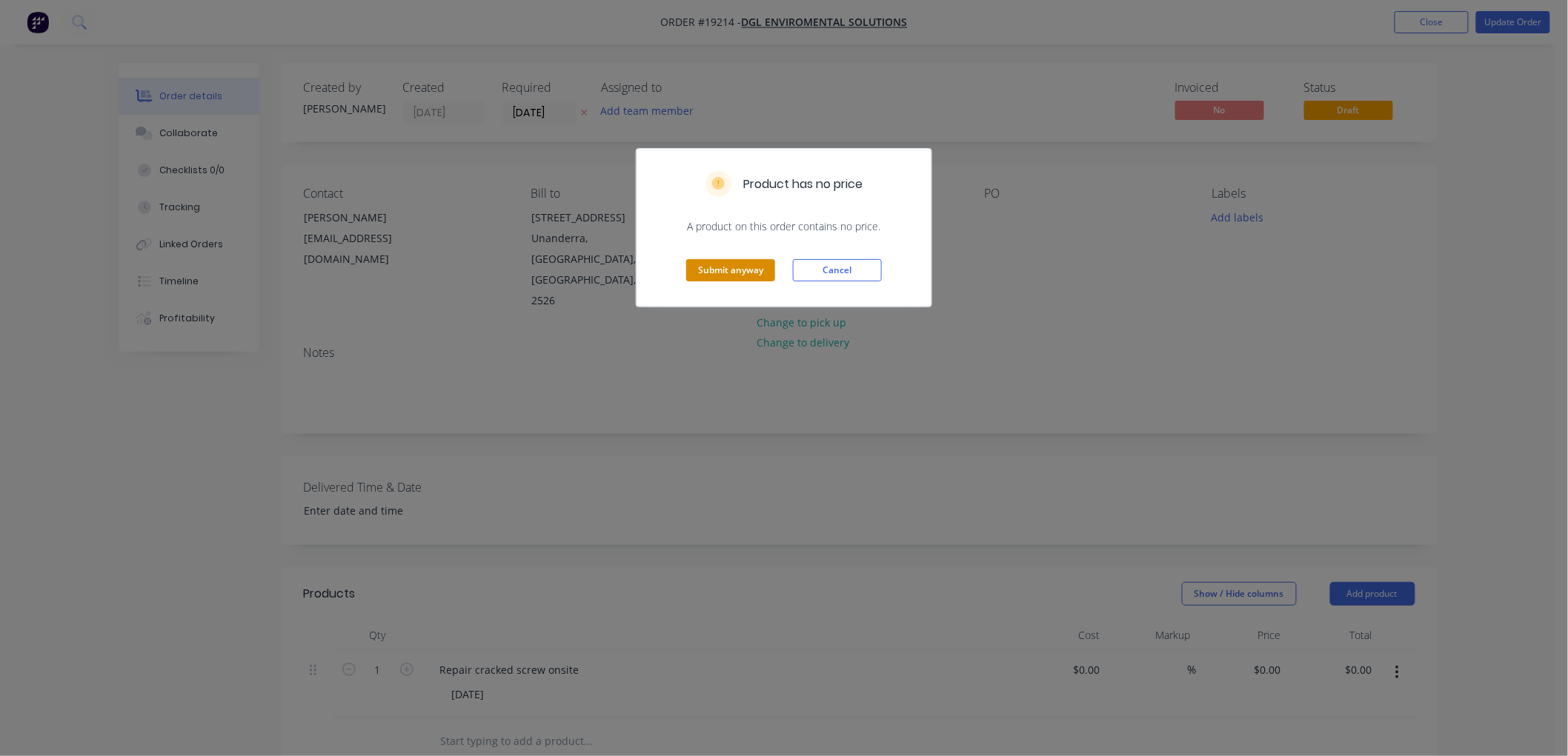
click at [698, 274] on button "Submit anyway" at bounding box center [731, 269] width 89 height 22
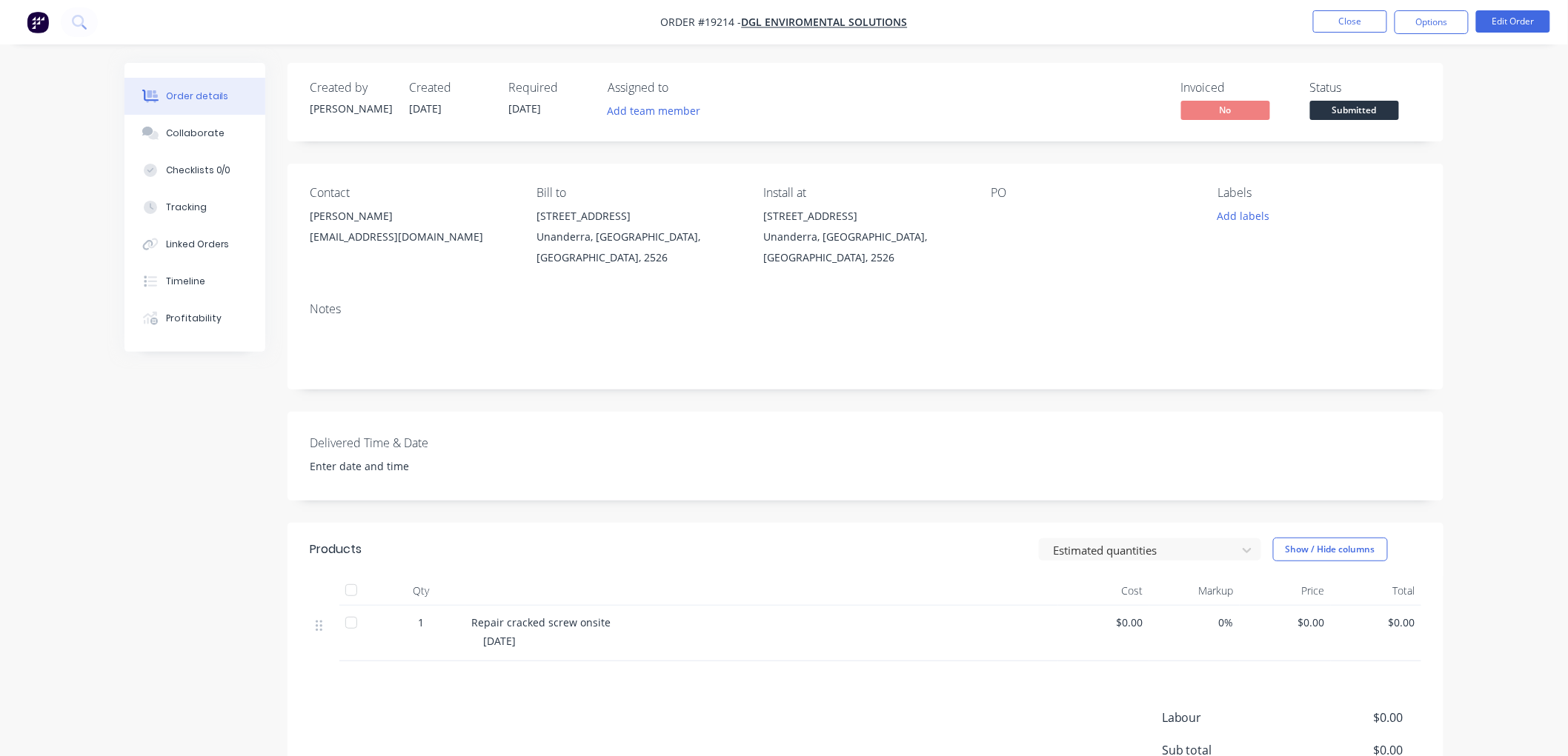
click at [1324, 109] on span "Submitted" at bounding box center [1354, 109] width 89 height 19
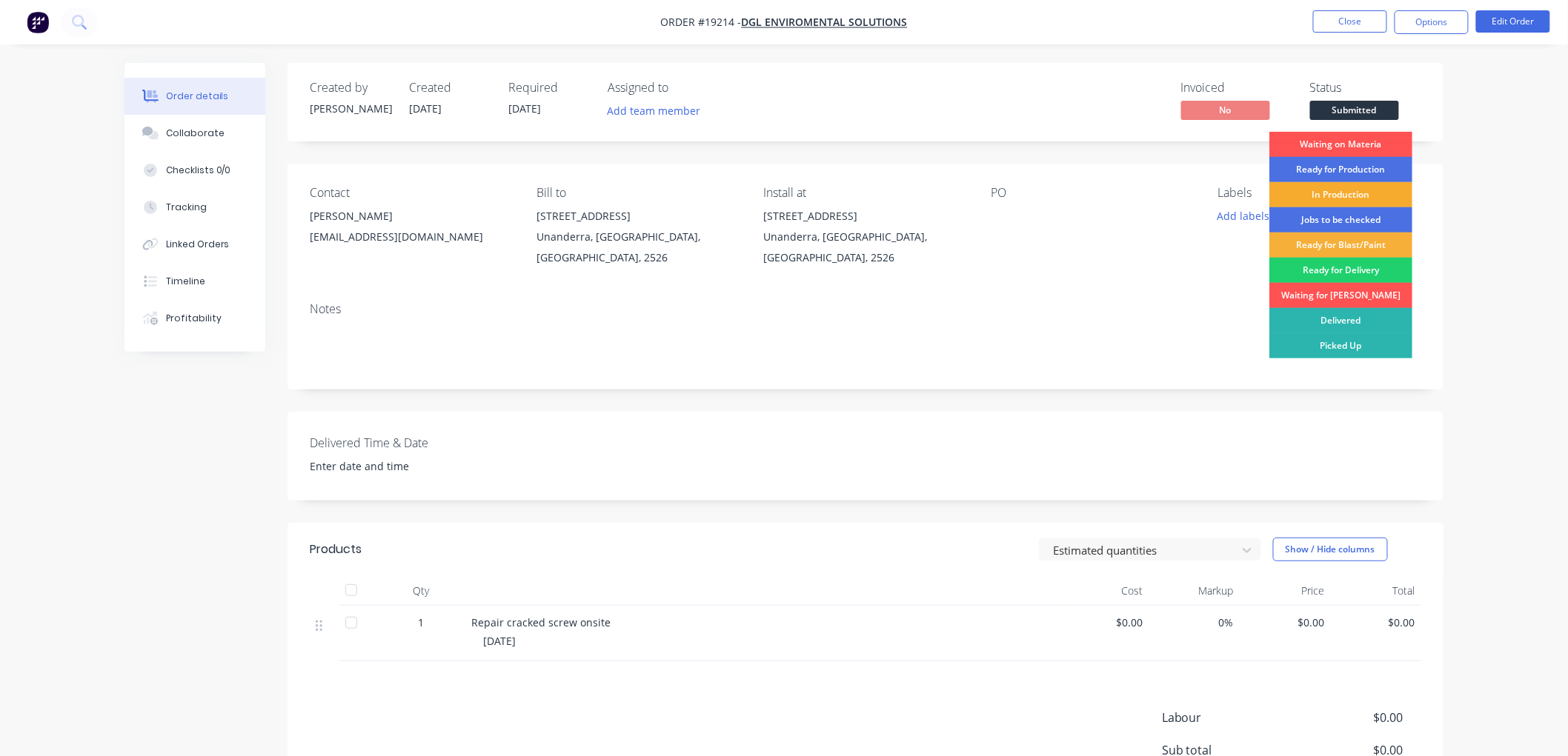
click at [1317, 191] on div "In Production" at bounding box center [1340, 194] width 143 height 25
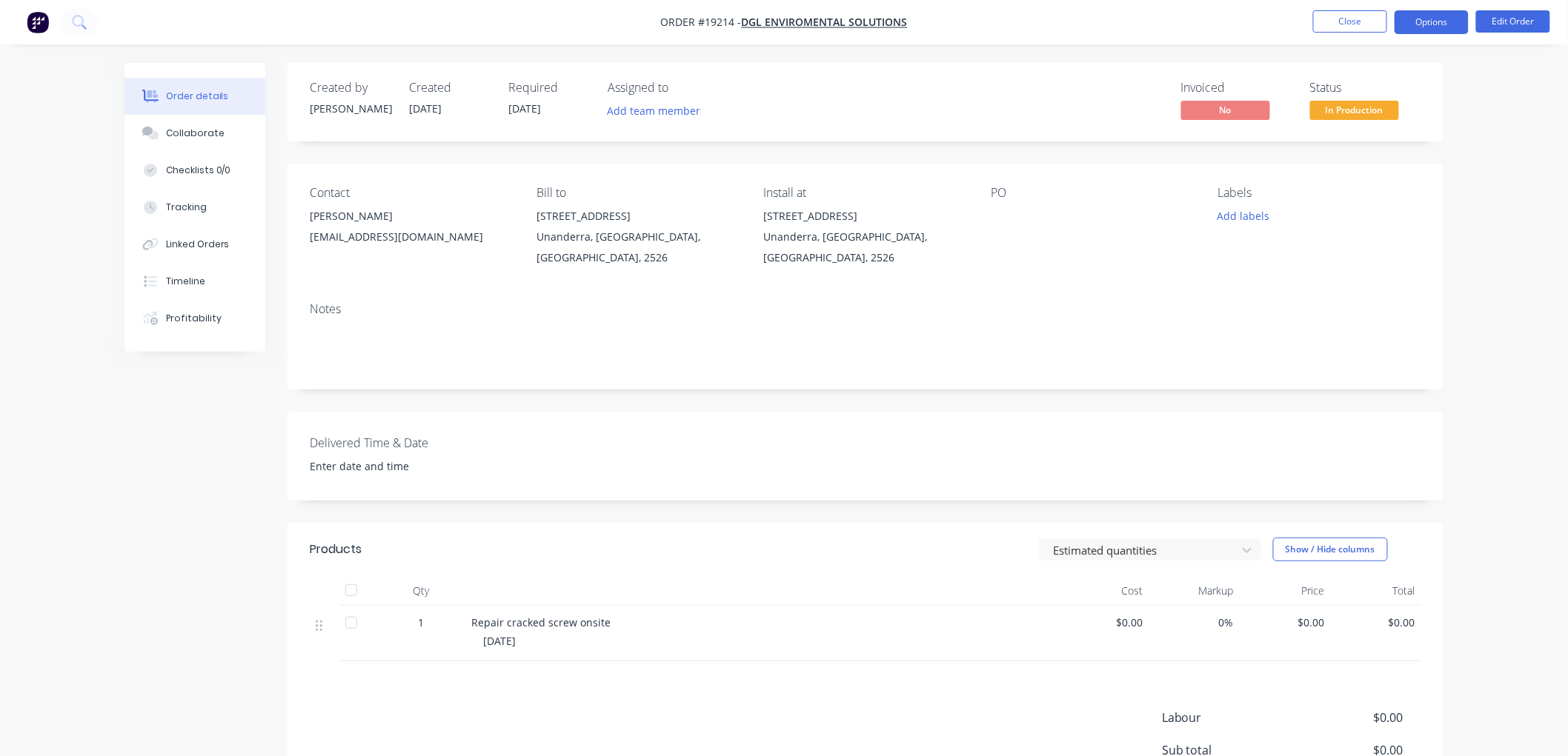
click at [1417, 20] on button "Options" at bounding box center [1431, 22] width 74 height 23
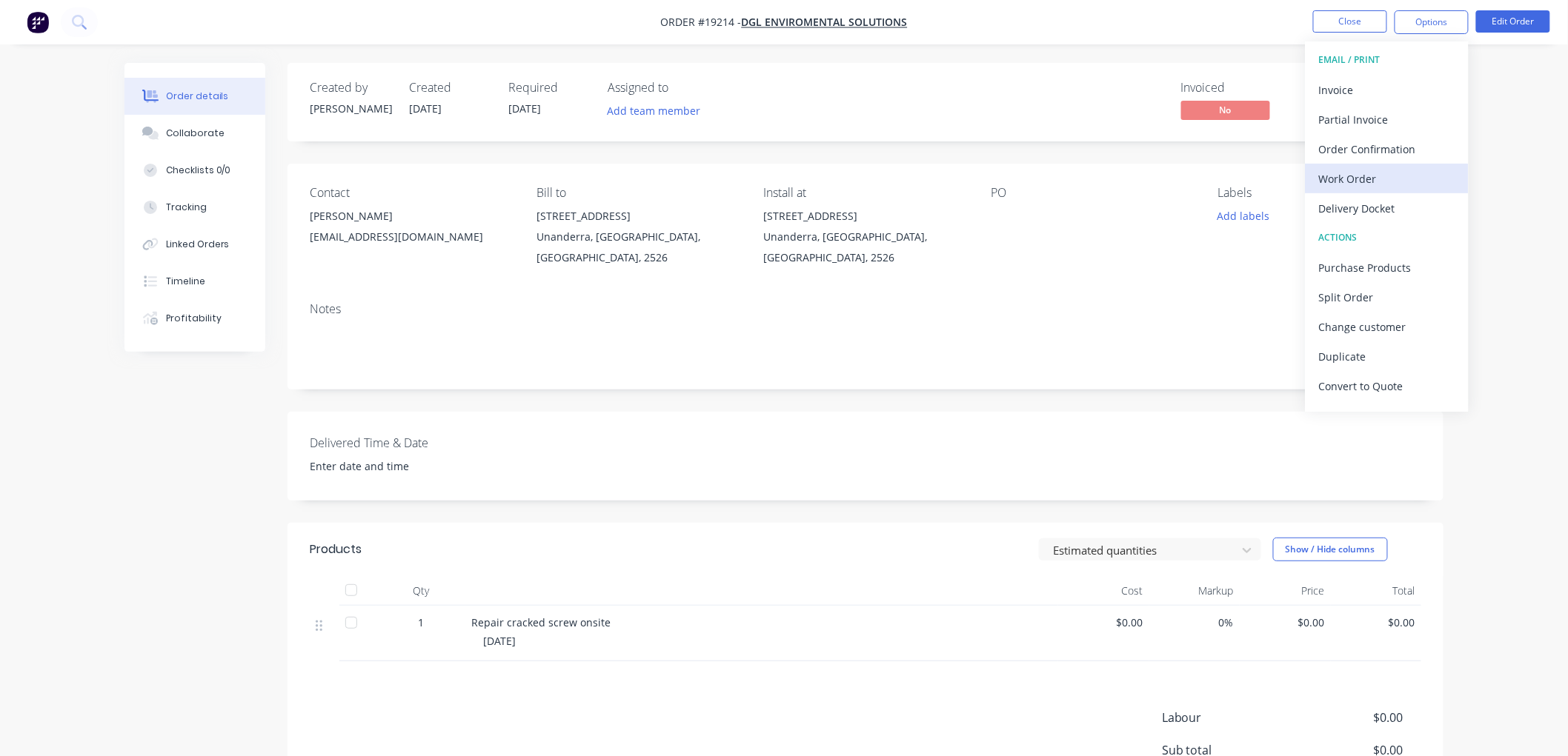
click at [1351, 168] on div "Work Order" at bounding box center [1387, 179] width 137 height 21
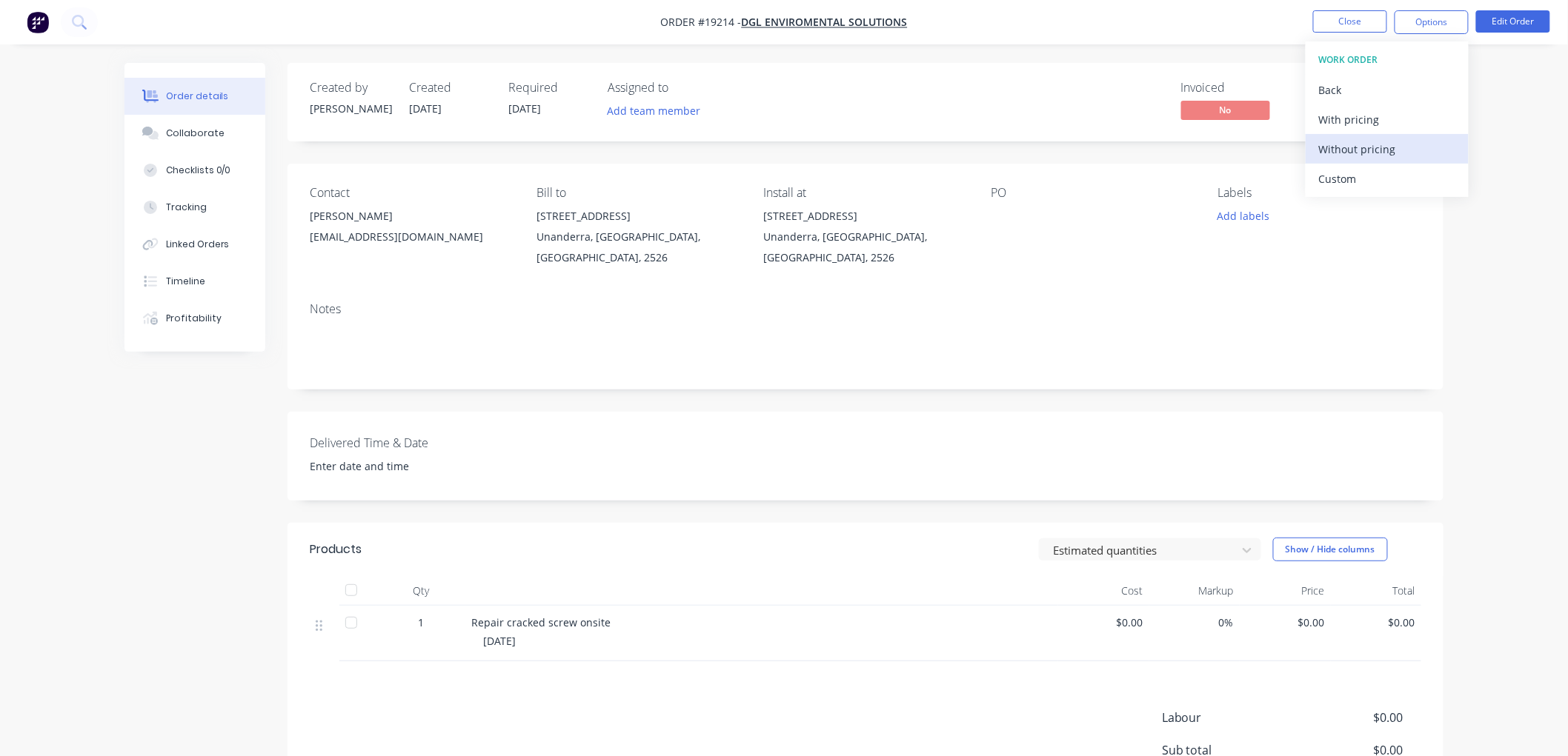
click at [1350, 150] on div "Without pricing" at bounding box center [1387, 149] width 137 height 21
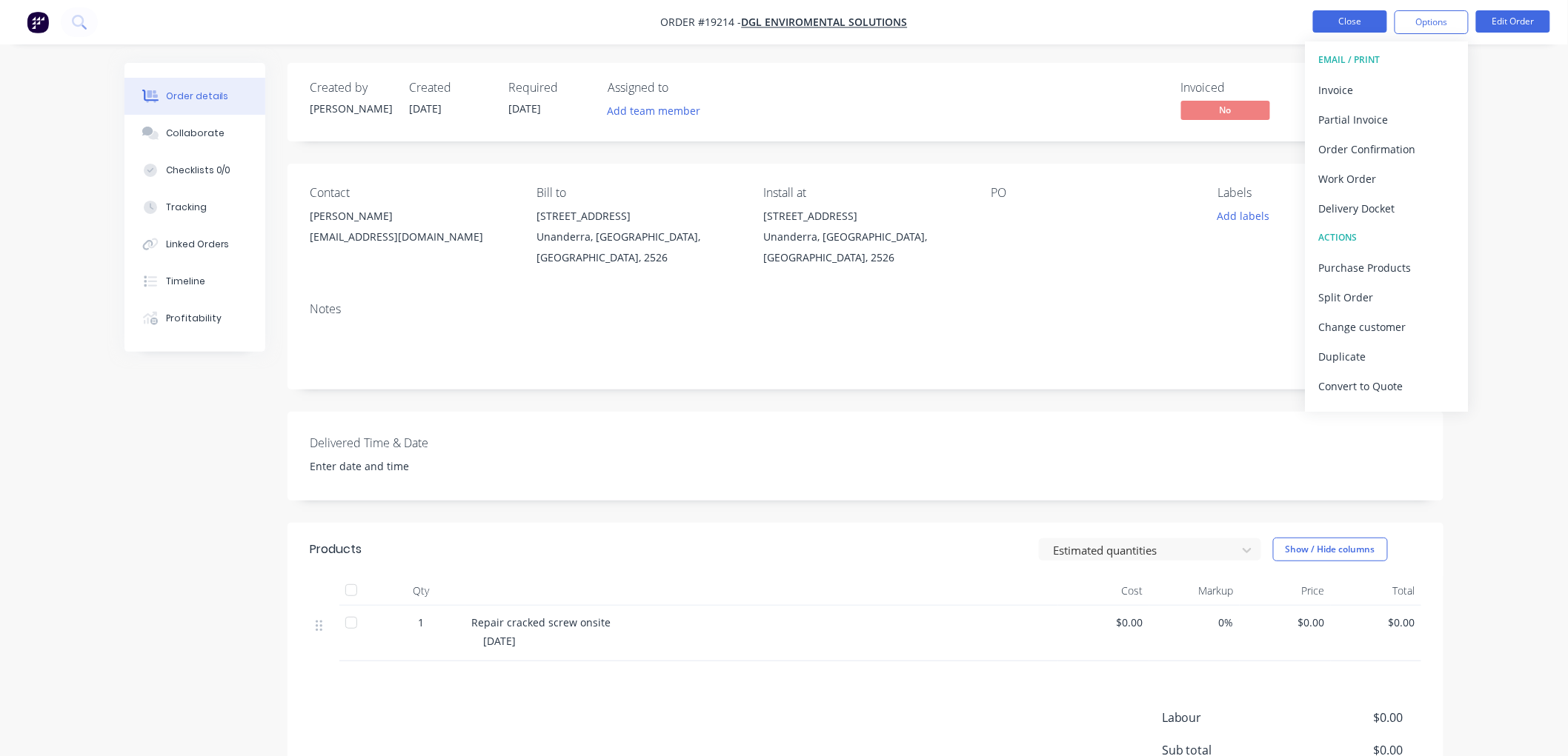
click at [1338, 24] on button "Close" at bounding box center [1350, 21] width 74 height 22
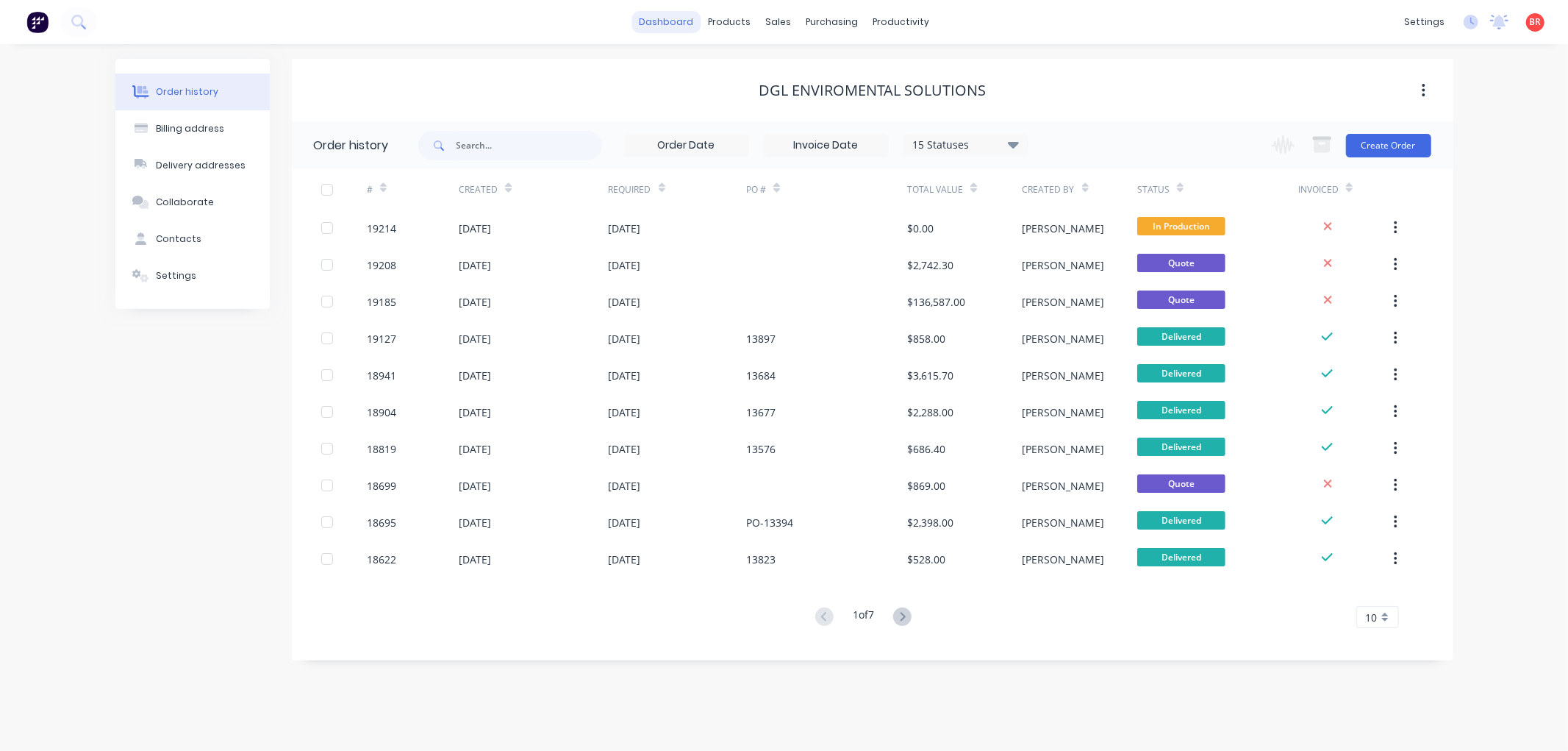
click at [679, 19] on link "dashboard" at bounding box center [666, 22] width 69 height 22
